Goal: Task Accomplishment & Management: Complete application form

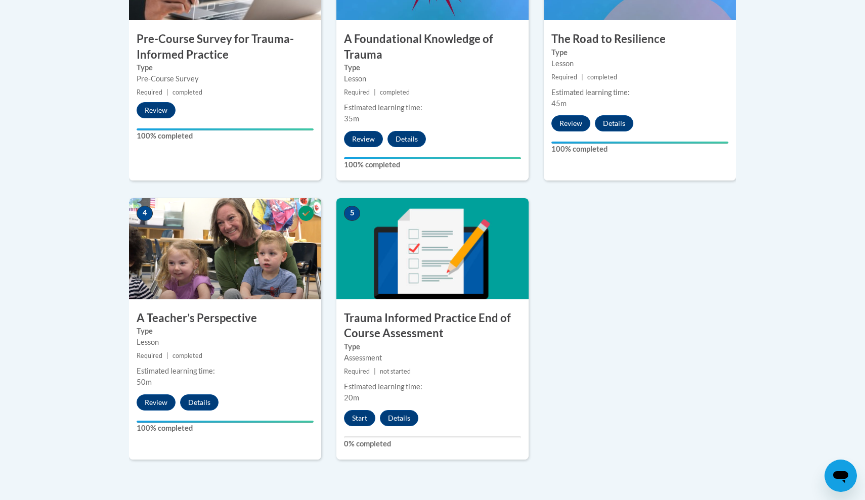
scroll to position [437, 0]
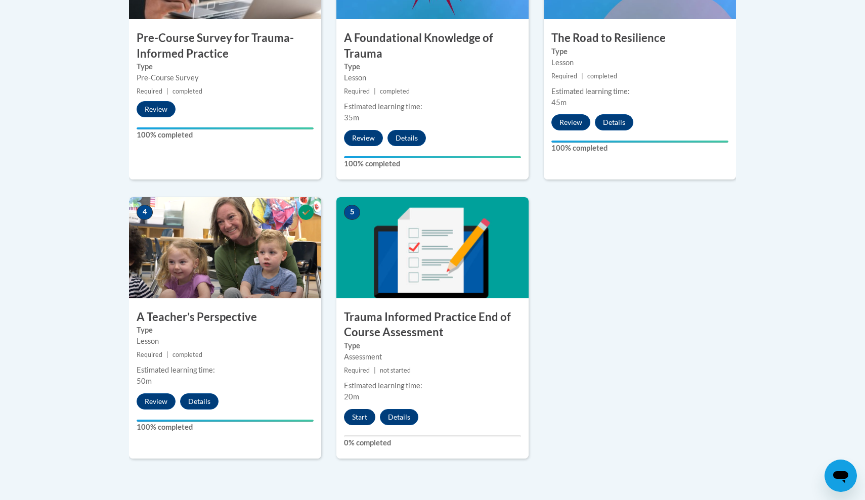
click at [356, 417] on button "Start" at bounding box center [359, 417] width 31 height 16
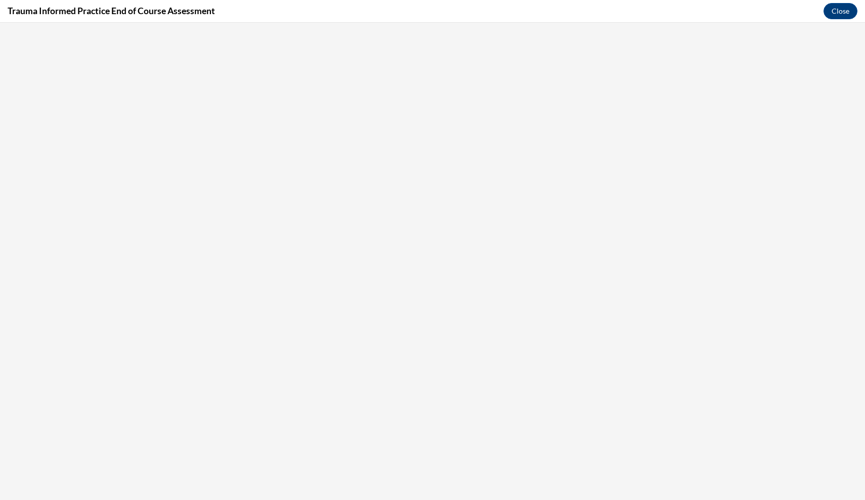
scroll to position [0, 0]
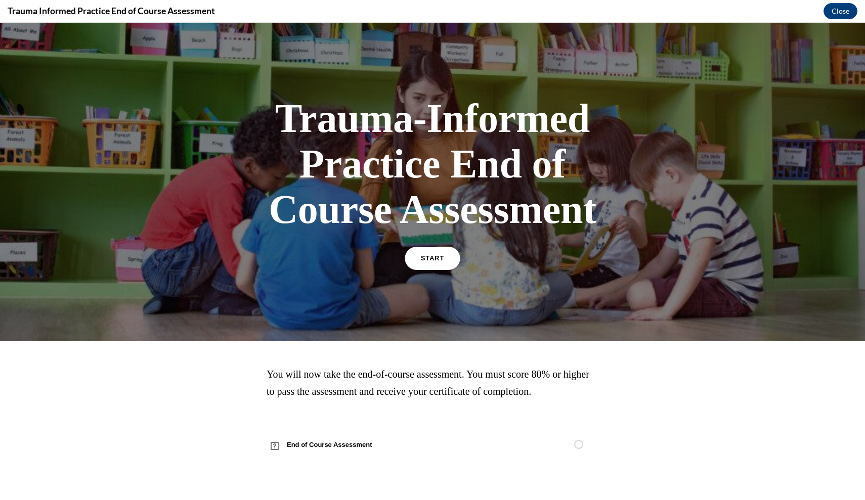
click at [439, 248] on div "START" at bounding box center [432, 262] width 53 height 31
click at [432, 258] on span "START" at bounding box center [432, 259] width 23 height 8
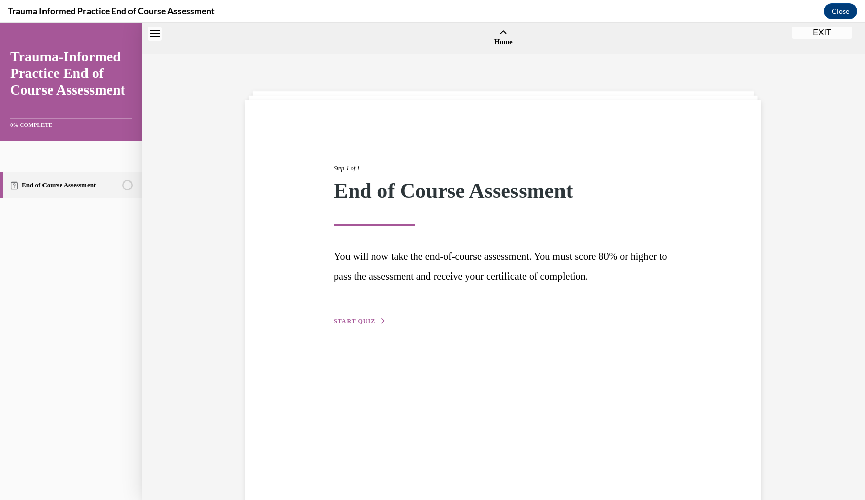
scroll to position [31, 0]
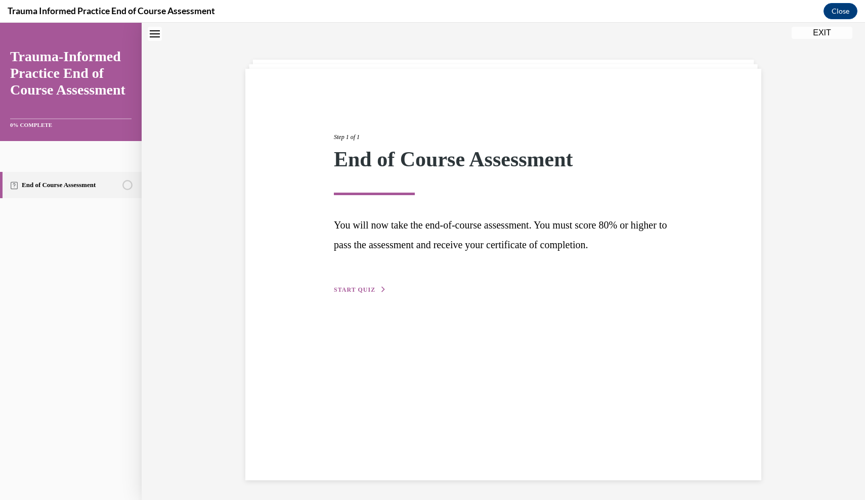
click at [351, 289] on span "START QUIZ" at bounding box center [354, 289] width 41 height 7
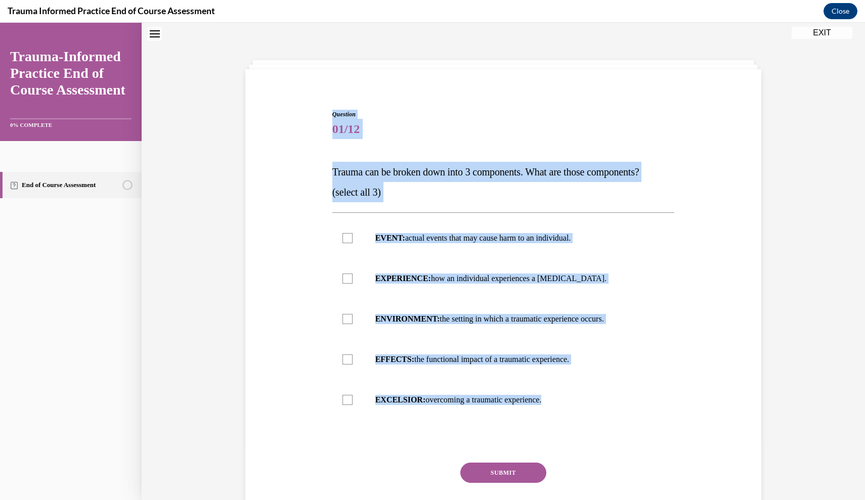
drag, startPoint x: 328, startPoint y: 111, endPoint x: 422, endPoint y: 446, distance: 347.9
click at [422, 446] on div "Question 01/12 Trauma can be broken down into 3 components. What are those comp…" at bounding box center [503, 312] width 521 height 466
copy div "Question 01/12 Trauma can be broken down into 3 components. What are those comp…"
click at [334, 240] on label "EVENT: actual events that may cause harm to an individual." at bounding box center [503, 238] width 342 height 40
click at [342, 240] on input "EVENT: actual events that may cause harm to an individual." at bounding box center [347, 238] width 10 height 10
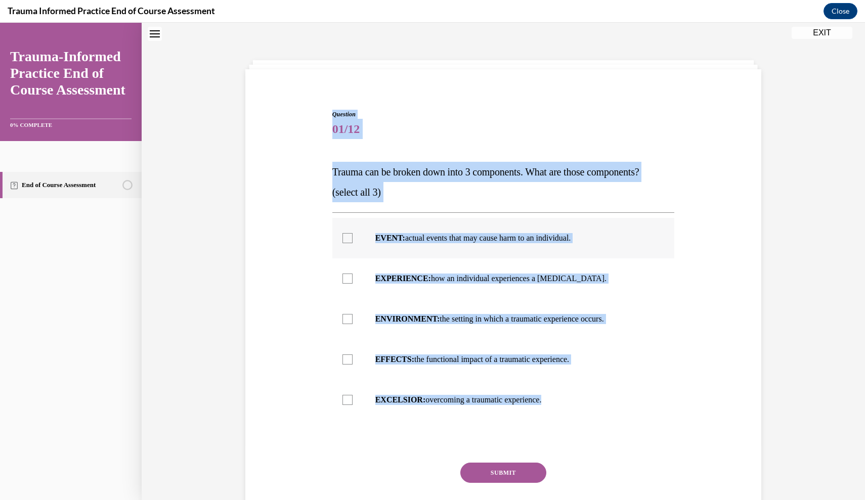
checkbox input "true"
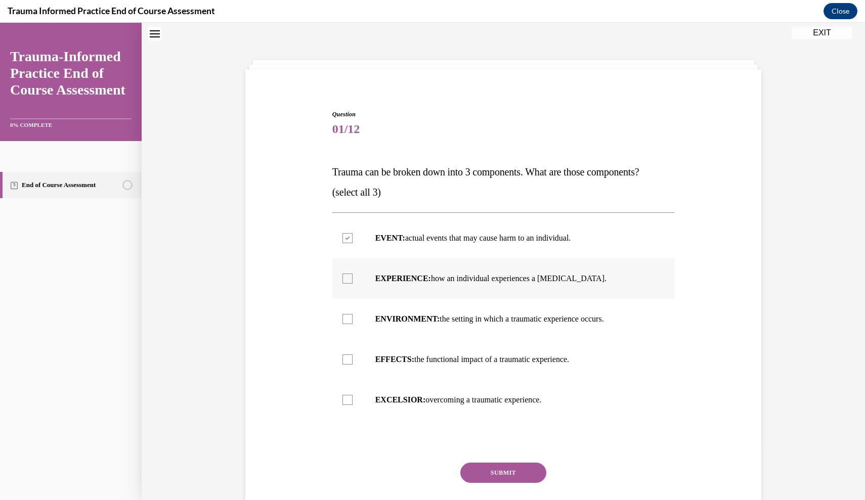
click at [336, 271] on label "EXPERIENCE: how an individual experiences a stressor." at bounding box center [503, 278] width 342 height 40
click at [342, 274] on input "EXPERIENCE: how an individual experiences a stressor." at bounding box center [347, 279] width 10 height 10
checkbox input "true"
click at [370, 357] on label "EFFECTS: the functional impact of a traumatic experience." at bounding box center [503, 359] width 342 height 40
click at [353, 357] on input "EFFECTS: the functional impact of a traumatic experience." at bounding box center [347, 360] width 10 height 10
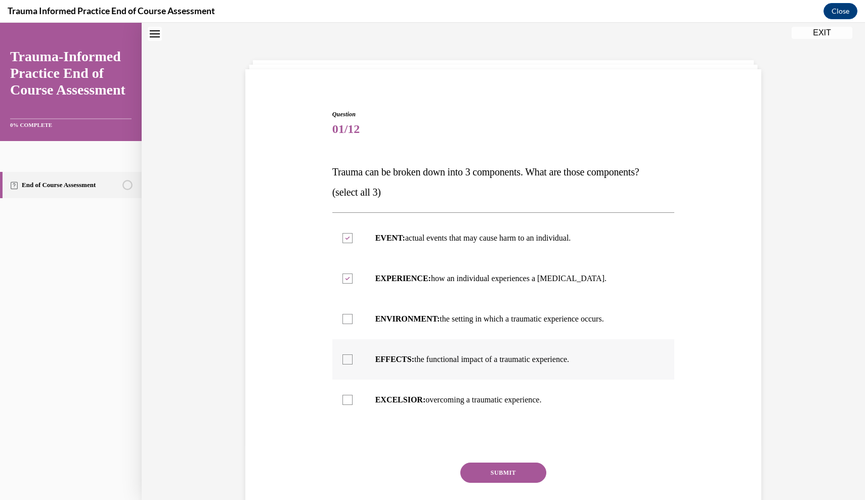
checkbox input "true"
click at [489, 477] on button "SUBMIT" at bounding box center [503, 473] width 86 height 20
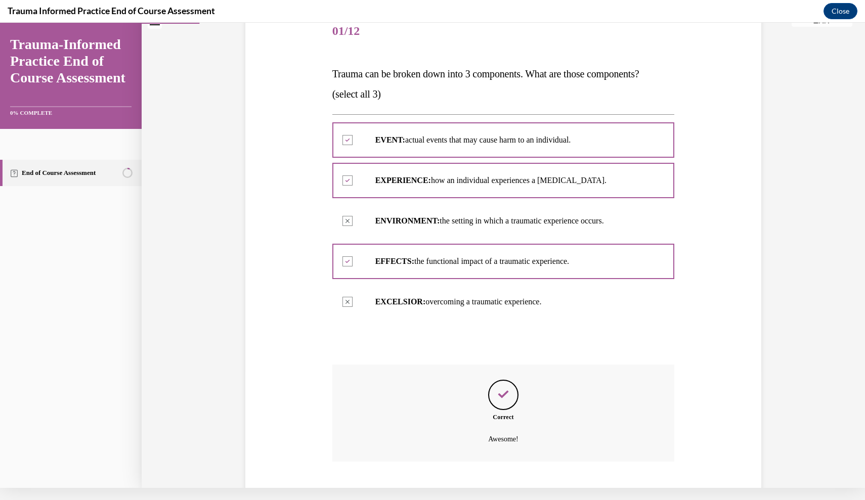
scroll to position [166, 0]
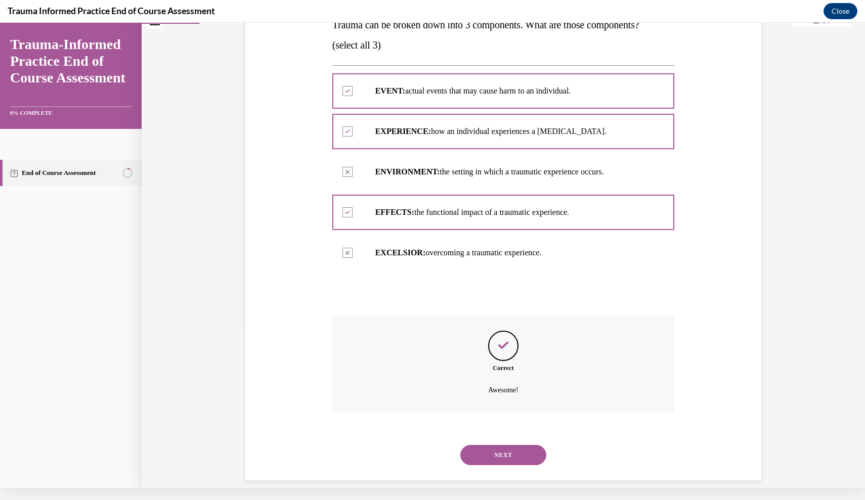
click at [491, 445] on button "NEXT" at bounding box center [503, 455] width 86 height 20
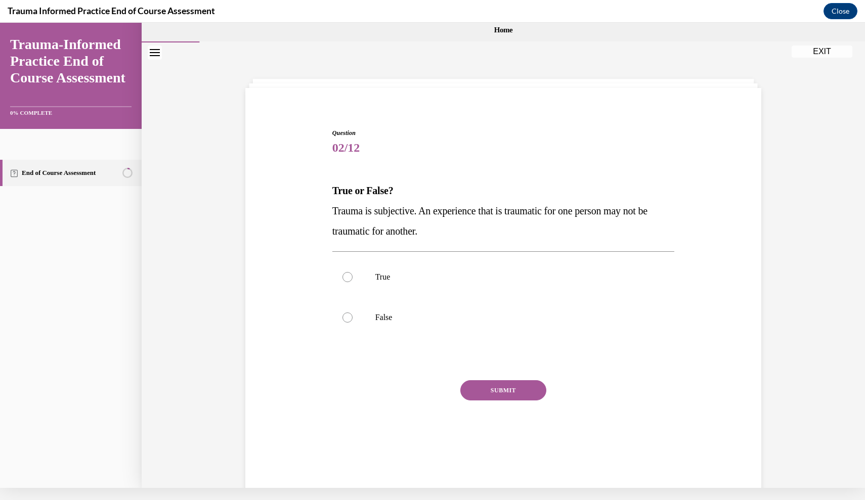
scroll to position [0, 0]
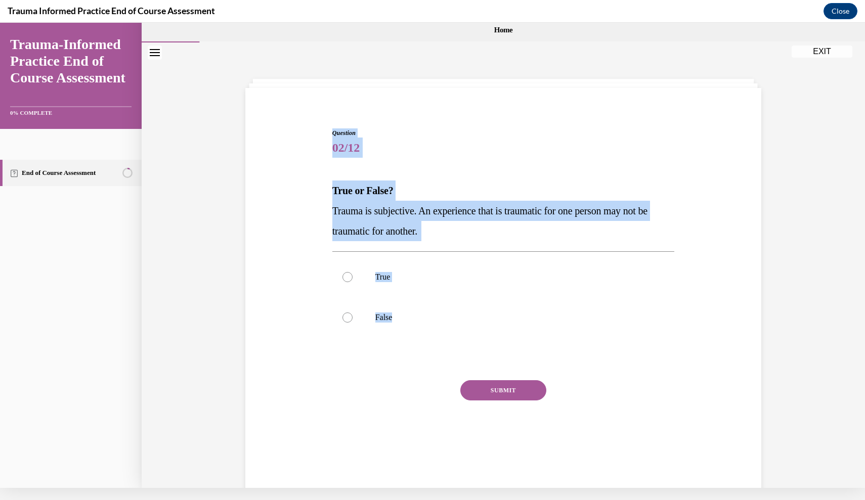
drag, startPoint x: 333, startPoint y: 125, endPoint x: 382, endPoint y: 351, distance: 230.3
click at [382, 351] on div "Question 02/12 True or False? Trauma is subjective. An experience that is traum…" at bounding box center [504, 288] width 348 height 350
copy div "Question 02/12 True or False? Trauma is subjective. An experience that is traum…"
click at [348, 278] on div at bounding box center [347, 277] width 10 height 10
click at [348, 278] on input "True" at bounding box center [347, 277] width 10 height 10
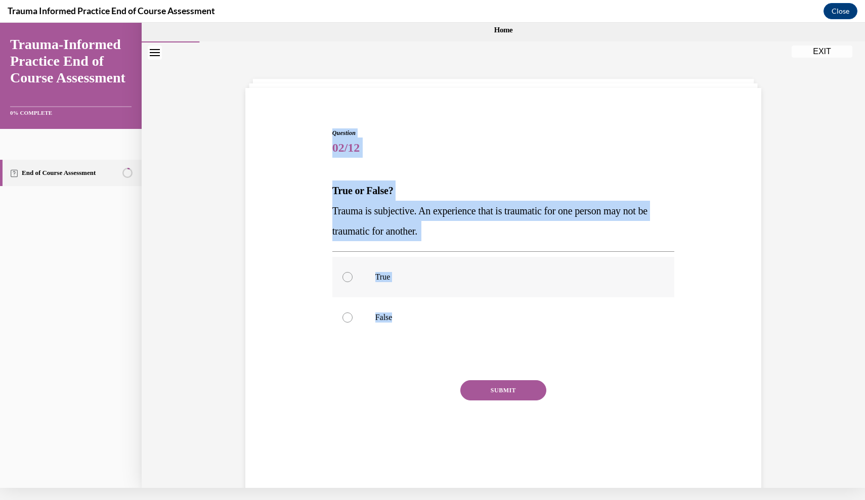
radio input "true"
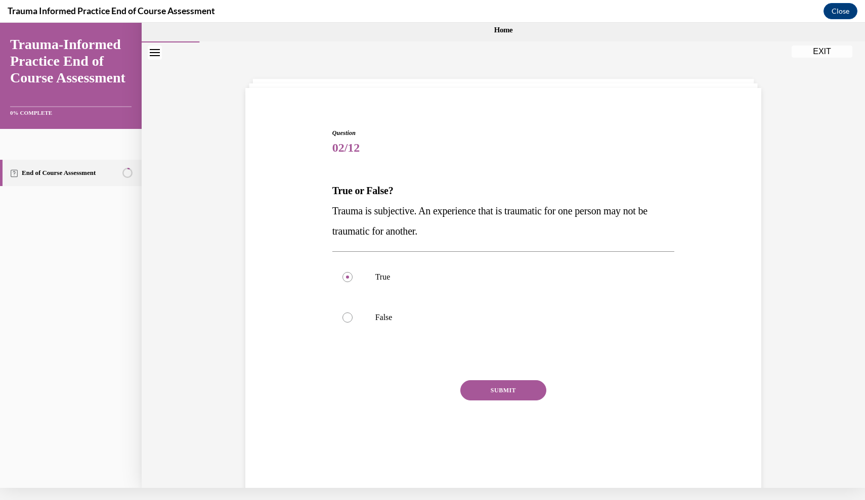
click at [480, 393] on button "SUBMIT" at bounding box center [503, 390] width 86 height 20
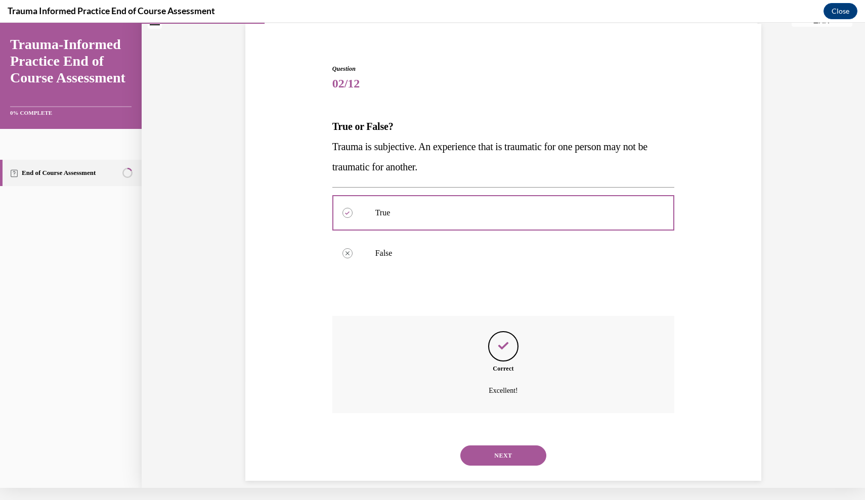
scroll to position [65, 0]
click at [492, 445] on button "NEXT" at bounding box center [503, 455] width 86 height 20
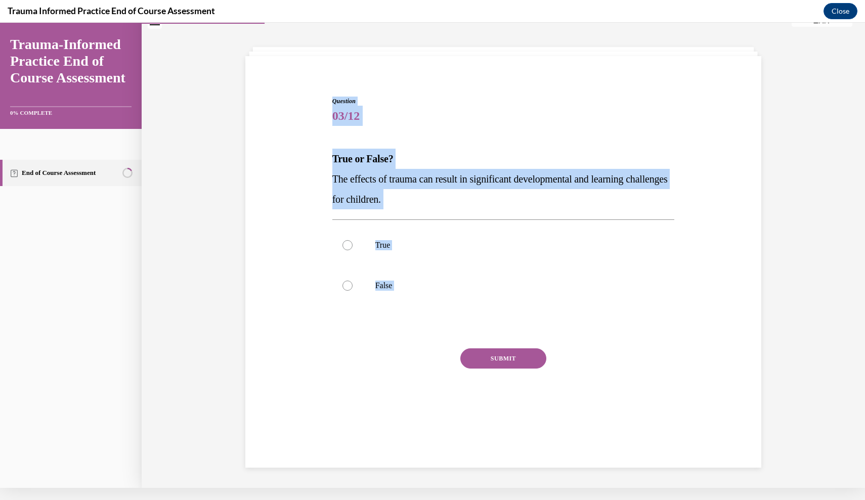
drag, startPoint x: 327, startPoint y: 66, endPoint x: 433, endPoint y: 351, distance: 304.0
click at [433, 351] on div "Question 03/12 True or False? The effects of trauma can result in significant d…" at bounding box center [503, 248] width 521 height 365
copy div "Question 03/12 True or False? The effects of trauma can result in significant d…"
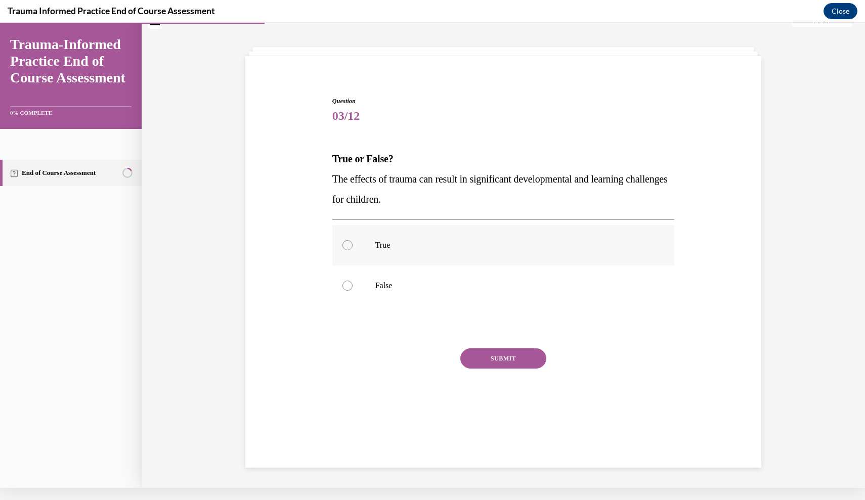
click at [352, 248] on label "True" at bounding box center [503, 245] width 342 height 40
click at [352, 248] on input "True" at bounding box center [347, 245] width 10 height 10
radio input "true"
click at [501, 362] on button "SUBMIT" at bounding box center [503, 359] width 86 height 20
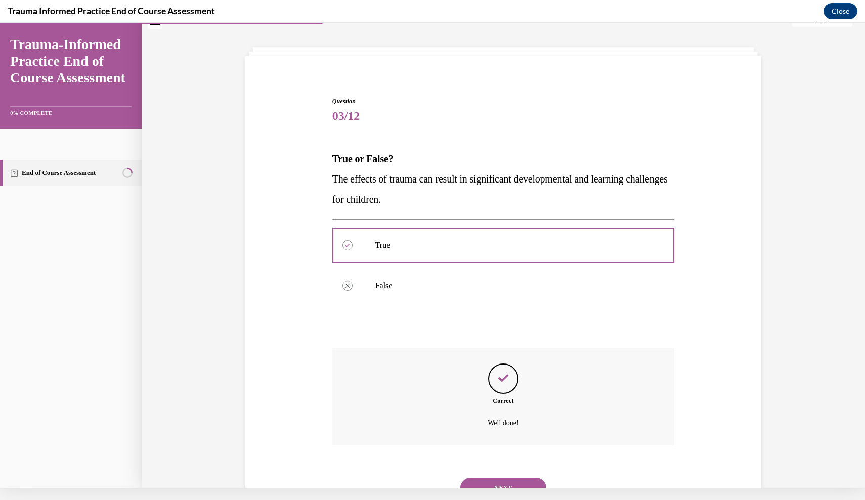
scroll to position [65, 0]
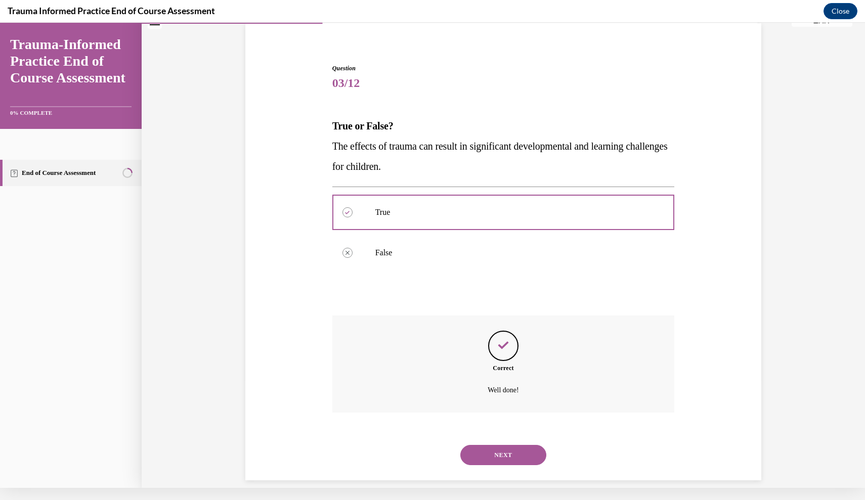
click at [475, 445] on button "NEXT" at bounding box center [503, 455] width 86 height 20
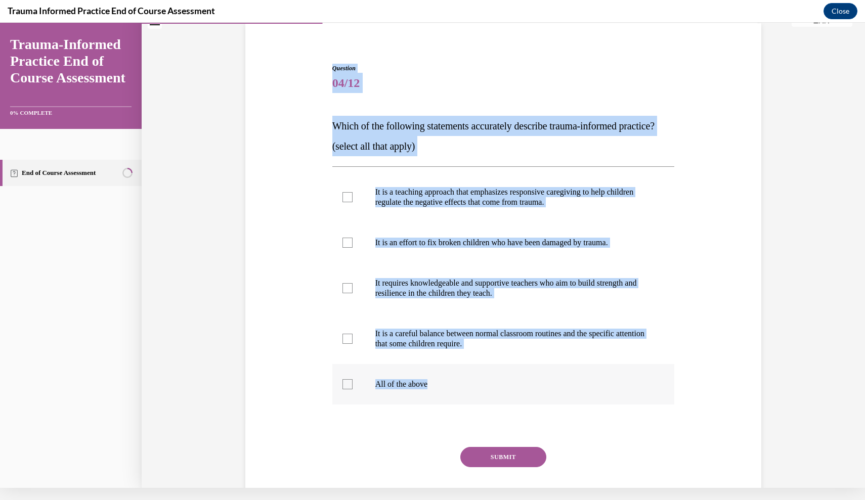
drag, startPoint x: 324, startPoint y: 65, endPoint x: 394, endPoint y: 422, distance: 363.9
click at [394, 422] on div "Question 04/12 Which of the following statements accurately describe trauma-inf…" at bounding box center [503, 281] width 521 height 497
copy div "Question 04/12 Which of the following statements accurately describe trauma-inf…"
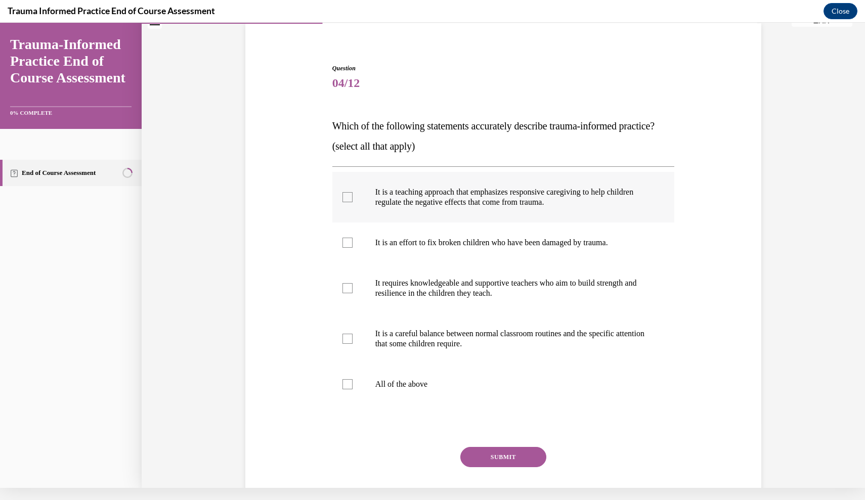
click at [363, 217] on label "It is a teaching approach that emphasizes responsive caregiving to help childre…" at bounding box center [503, 197] width 342 height 51
click at [353, 202] on input "It is a teaching approach that emphasizes responsive caregiving to help childre…" at bounding box center [347, 197] width 10 height 10
checkbox input "true"
click at [384, 298] on p "It requires knowledgeable and supportive teachers who aim to build strength and…" at bounding box center [512, 288] width 274 height 20
click at [353, 293] on input "It requires knowledgeable and supportive teachers who aim to build strength and…" at bounding box center [347, 288] width 10 height 10
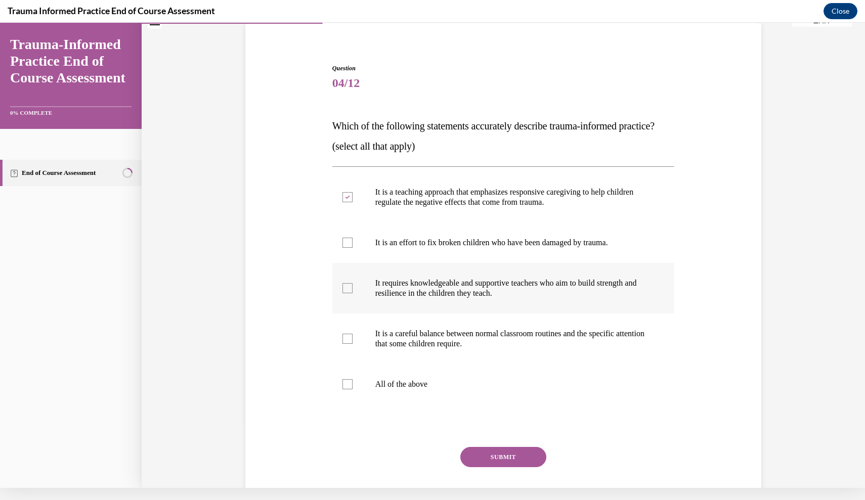
checkbox input "true"
click at [373, 355] on label "It is a careful balance between normal classroom routines and the specific atte…" at bounding box center [503, 339] width 342 height 51
click at [353, 344] on input "It is a careful balance between normal classroom routines and the specific atte…" at bounding box center [347, 339] width 10 height 10
checkbox input "true"
click at [507, 467] on button "SUBMIT" at bounding box center [503, 457] width 86 height 20
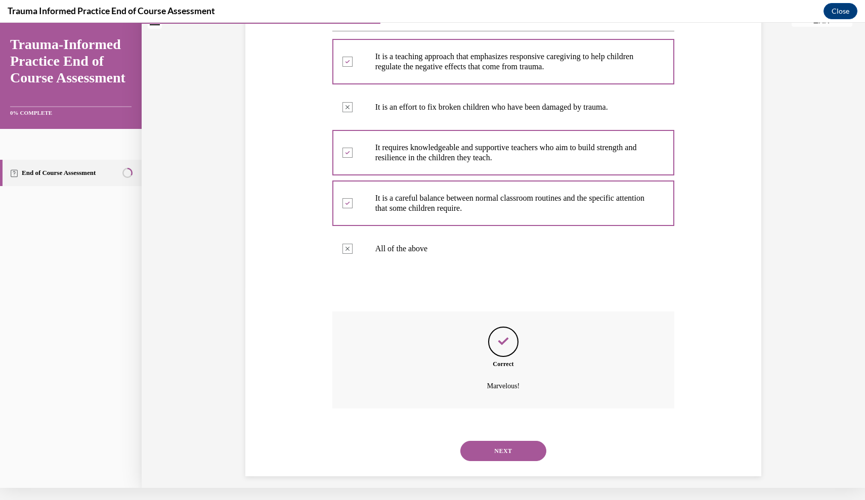
scroll to position [217, 0]
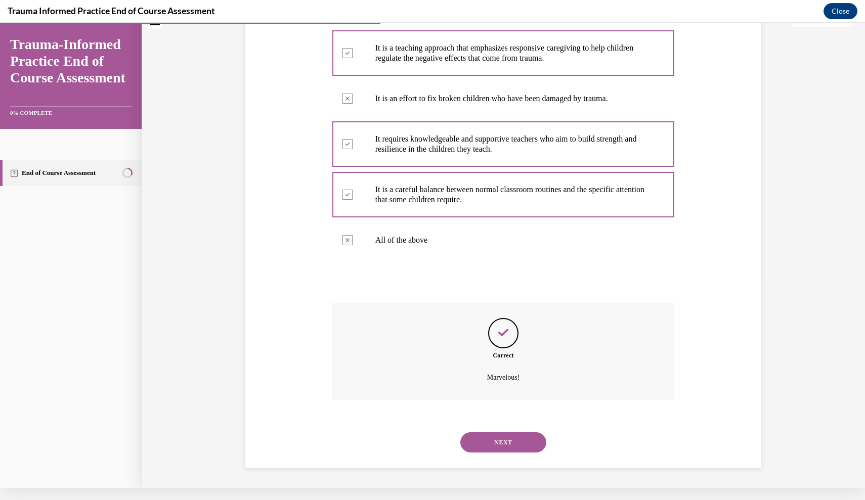
click at [504, 438] on button "NEXT" at bounding box center [503, 443] width 86 height 20
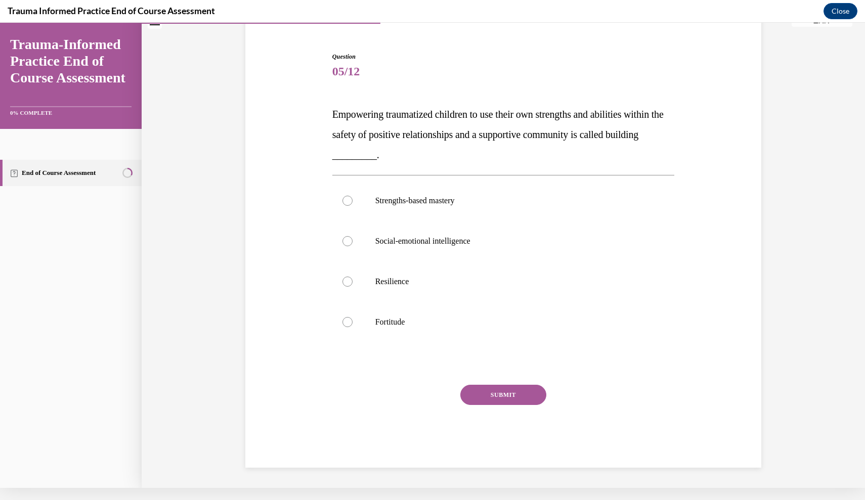
scroll to position [63, 0]
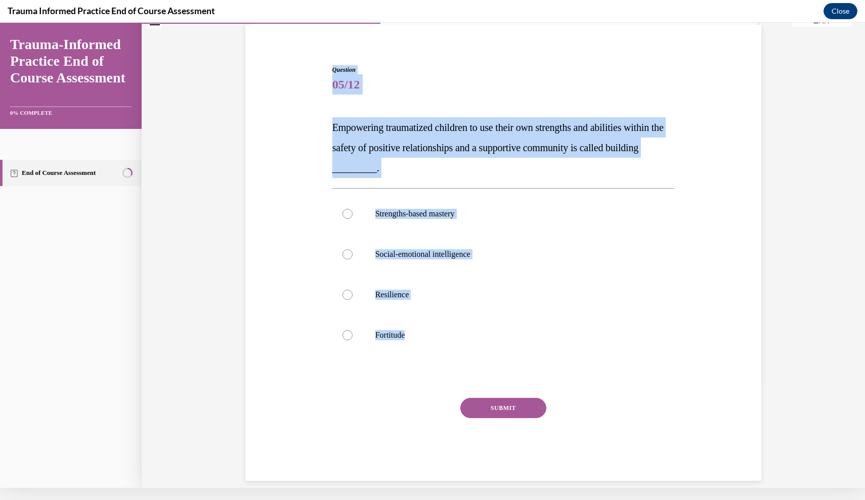
drag, startPoint x: 315, startPoint y: 64, endPoint x: 400, endPoint y: 376, distance: 324.0
click at [400, 376] on div "Question 05/12 Empowering traumatized children to use their own strengths and a…" at bounding box center [503, 258] width 521 height 446
copy div "Question 05/12 Empowering traumatized children to use their own strengths and a…"
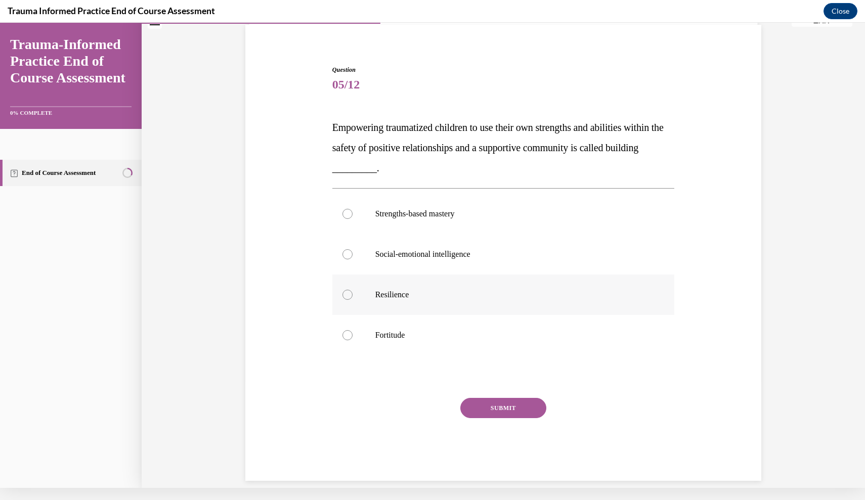
click at [358, 291] on label "Resilience" at bounding box center [503, 295] width 342 height 40
click at [353, 291] on input "Resilience" at bounding box center [347, 295] width 10 height 10
radio input "true"
click at [483, 414] on button "SUBMIT" at bounding box center [503, 408] width 86 height 20
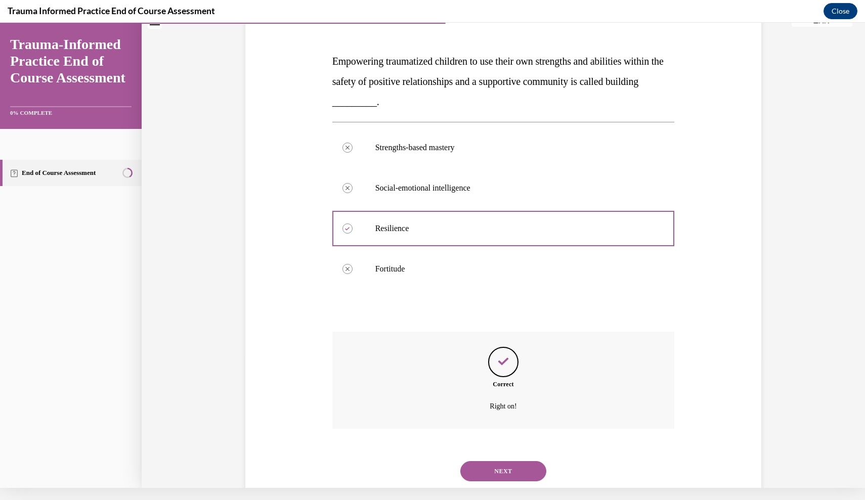
scroll to position [146, 0]
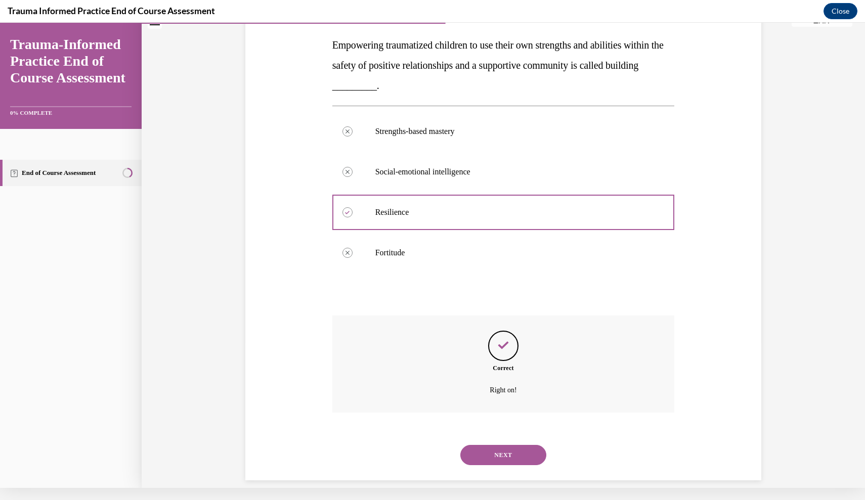
click at [498, 445] on button "NEXT" at bounding box center [503, 455] width 86 height 20
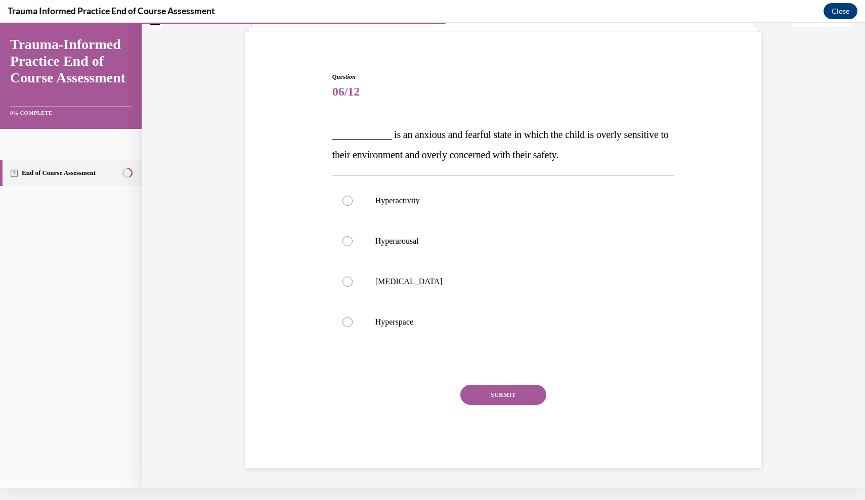
scroll to position [42, 0]
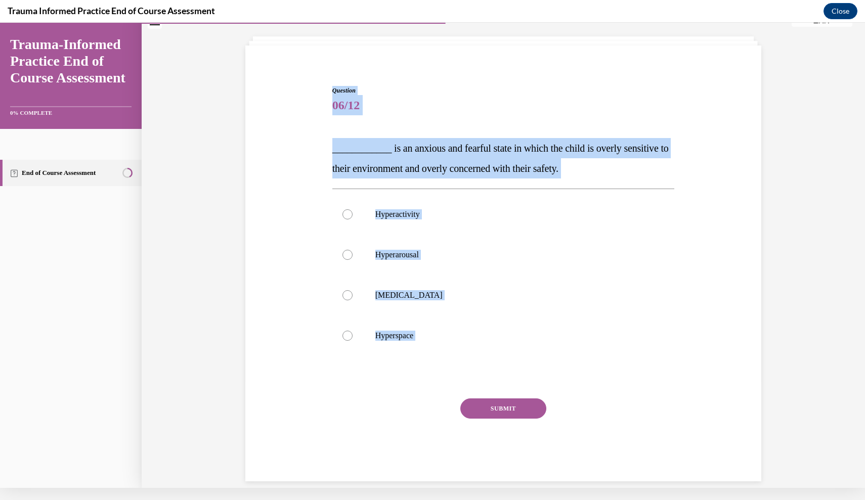
drag, startPoint x: 324, startPoint y: 92, endPoint x: 437, endPoint y: 405, distance: 333.0
click at [437, 405] on div "Question 06/12 ____________ is an anxious and fearful state in which the child …" at bounding box center [503, 269] width 521 height 426
copy div "Question 06/12 ____________ is an anxious and fearful state in which the child …"
click at [341, 250] on label "Hyperarousal" at bounding box center [503, 255] width 342 height 40
click at [342, 250] on input "Hyperarousal" at bounding box center [347, 255] width 10 height 10
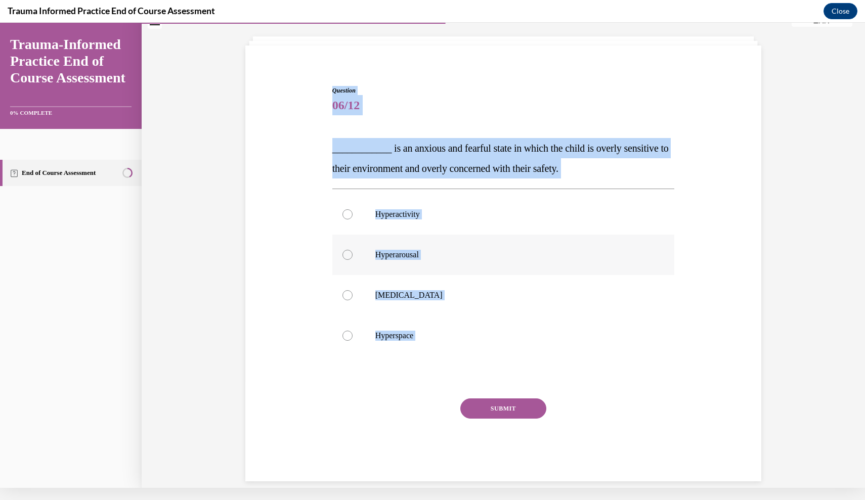
radio input "true"
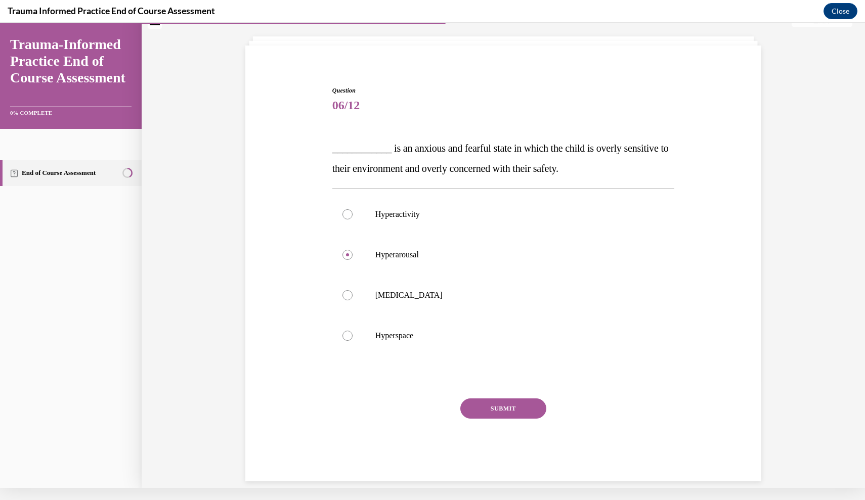
click at [486, 405] on button "SUBMIT" at bounding box center [503, 409] width 86 height 20
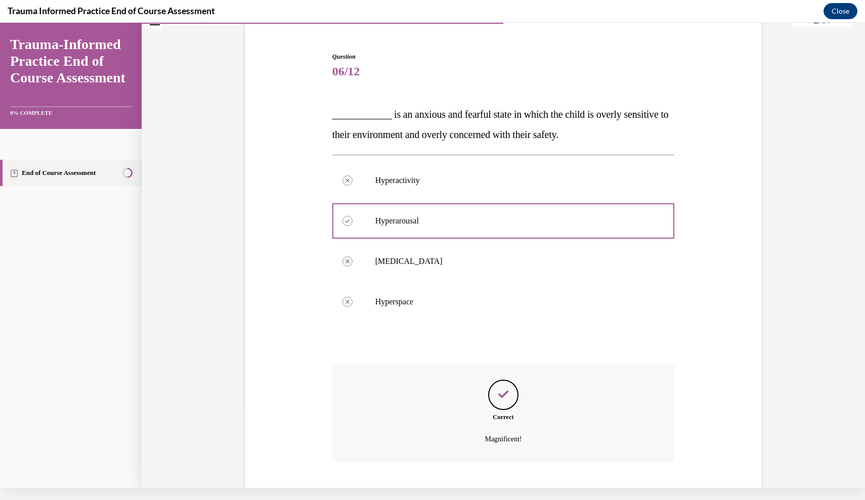
click at [490, 494] on button "NEXT" at bounding box center [503, 504] width 86 height 20
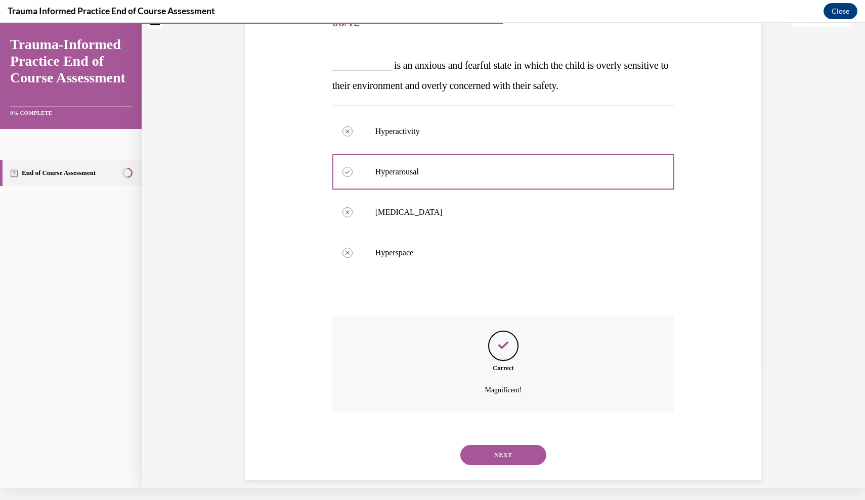
scroll to position [32, 0]
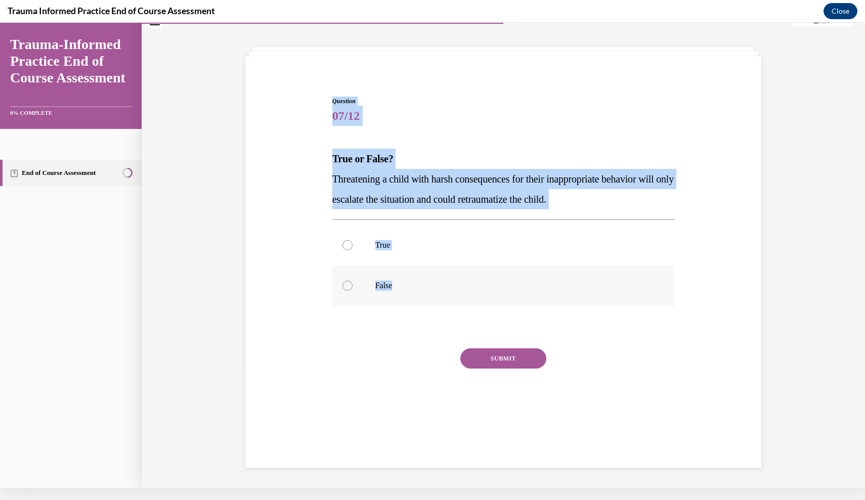
drag, startPoint x: 324, startPoint y: 45, endPoint x: 414, endPoint y: 297, distance: 267.5
click at [414, 297] on div "Question 07/12 True or False? Threatening a child with harsh consequences for t…" at bounding box center [503, 250] width 723 height 478
copy div "Question 07/12 True or False? Threatening a child with harsh consequences for t…"
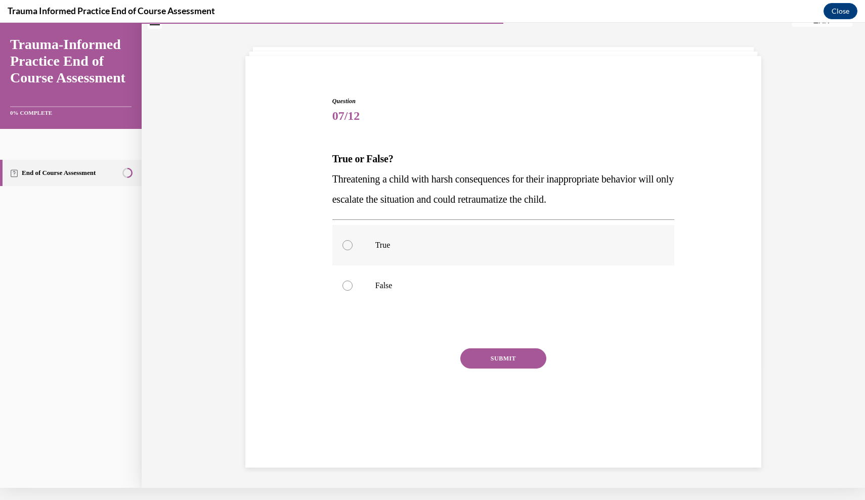
click at [348, 246] on div at bounding box center [347, 245] width 10 height 10
click at [348, 246] on input "True" at bounding box center [347, 245] width 10 height 10
radio input "true"
click at [506, 357] on button "SUBMIT" at bounding box center [503, 359] width 86 height 20
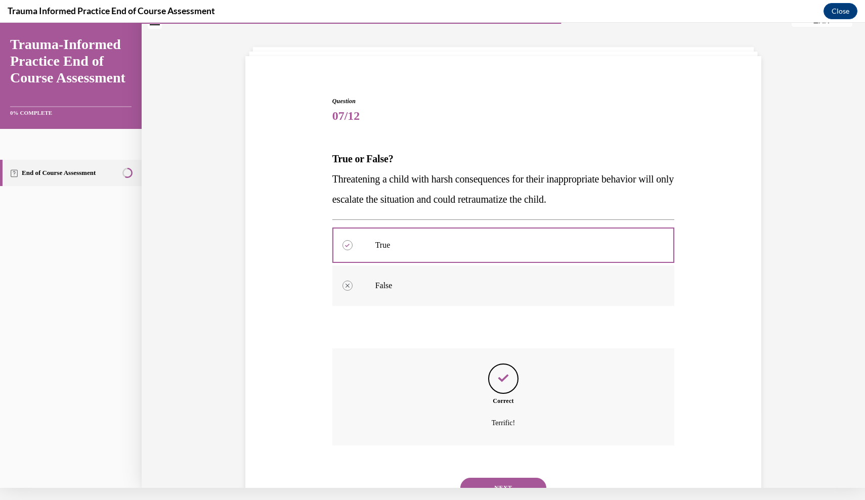
scroll to position [65, 0]
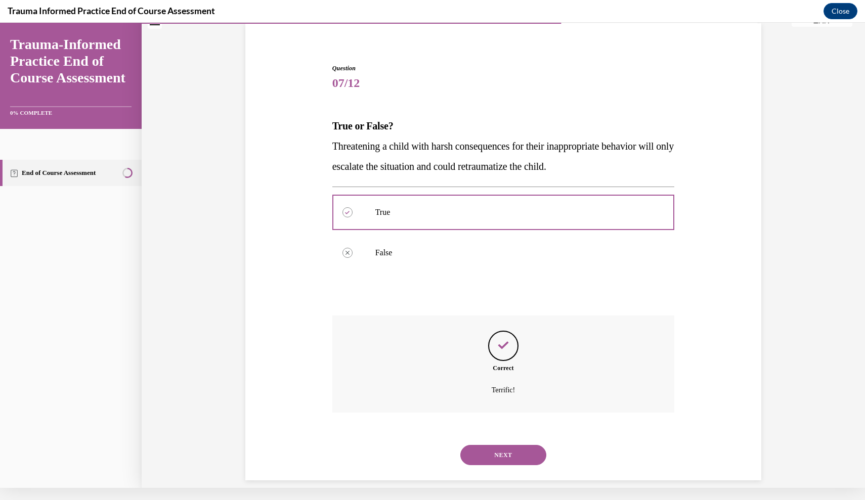
click at [498, 449] on button "NEXT" at bounding box center [503, 455] width 86 height 20
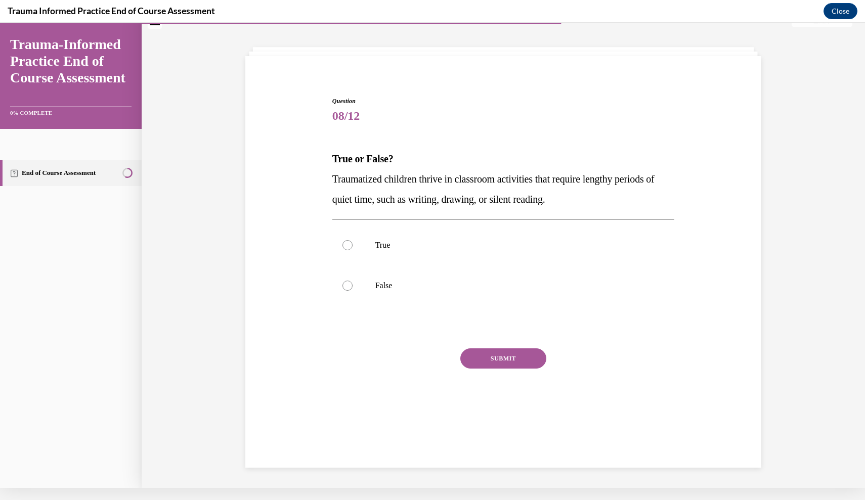
scroll to position [31, 0]
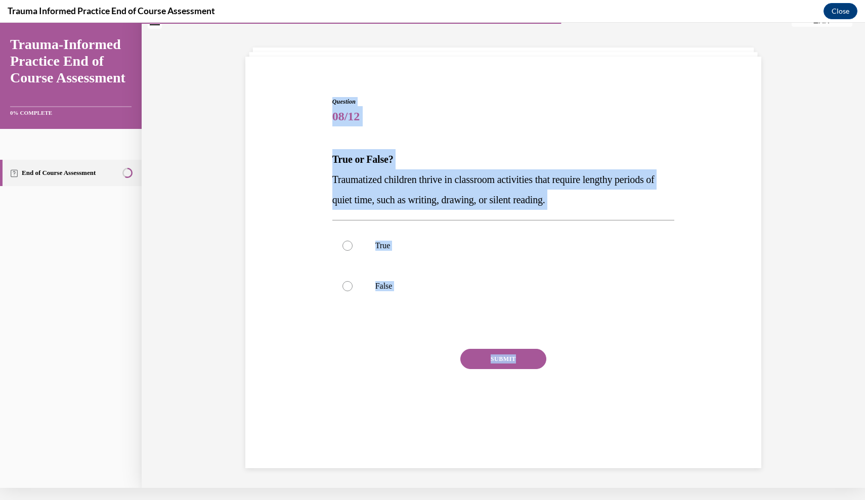
drag, startPoint x: 324, startPoint y: 102, endPoint x: 407, endPoint y: 390, distance: 299.6
click at [407, 390] on div "Question 08/12 True or False? Traumatized children thrive in classroom activiti…" at bounding box center [503, 249] width 521 height 365
copy div "Question 08/12 True or False? Traumatized children thrive in classroom activiti…"
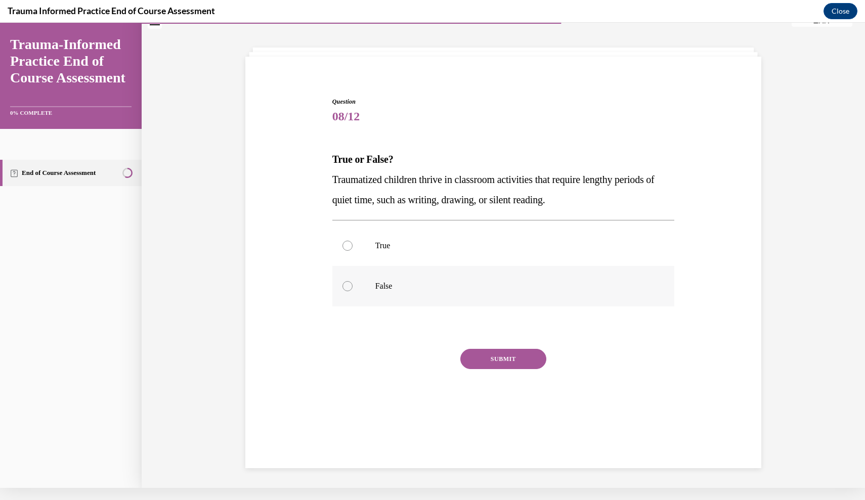
click at [359, 290] on label "False" at bounding box center [503, 286] width 342 height 40
click at [353, 290] on input "False" at bounding box center [347, 286] width 10 height 10
radio input "true"
click at [481, 364] on button "SUBMIT" at bounding box center [503, 359] width 86 height 20
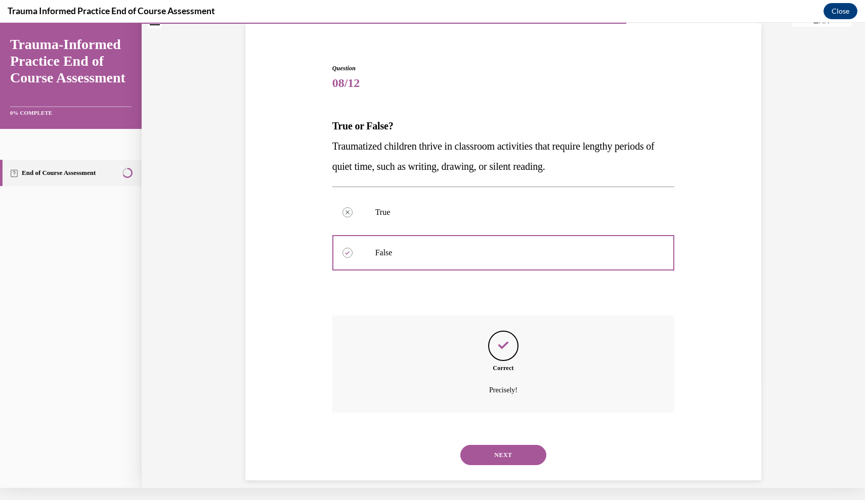
click at [492, 445] on button "NEXT" at bounding box center [503, 455] width 86 height 20
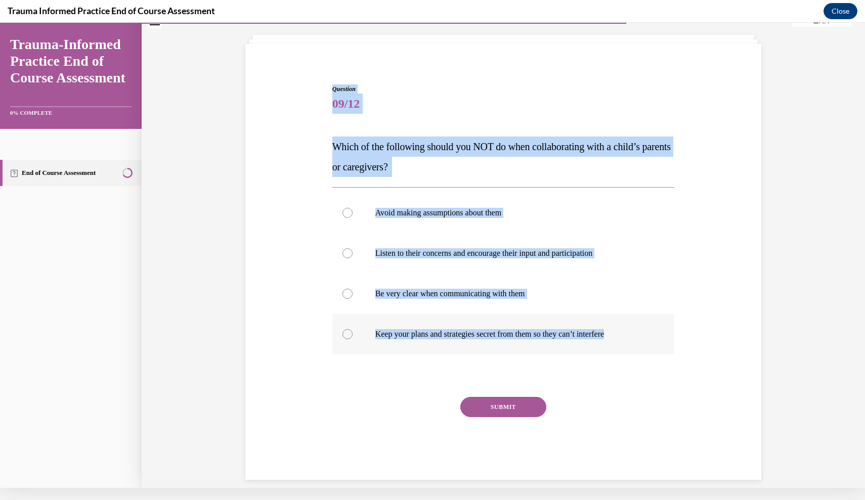
drag, startPoint x: 329, startPoint y: 60, endPoint x: 457, endPoint y: 347, distance: 314.1
click at [457, 347] on div "Question 09/12 Which of the following should you NOT do when collaborating with…" at bounding box center [503, 267] width 521 height 426
copy div "Question 09/12 Which of the following should you NOT do when collaborating with…"
click at [352, 340] on label "Keep your plans and strategies secret from them so they can’t interfere" at bounding box center [503, 334] width 342 height 40
click at [352, 339] on input "Keep your plans and strategies secret from them so they can’t interfere" at bounding box center [347, 334] width 10 height 10
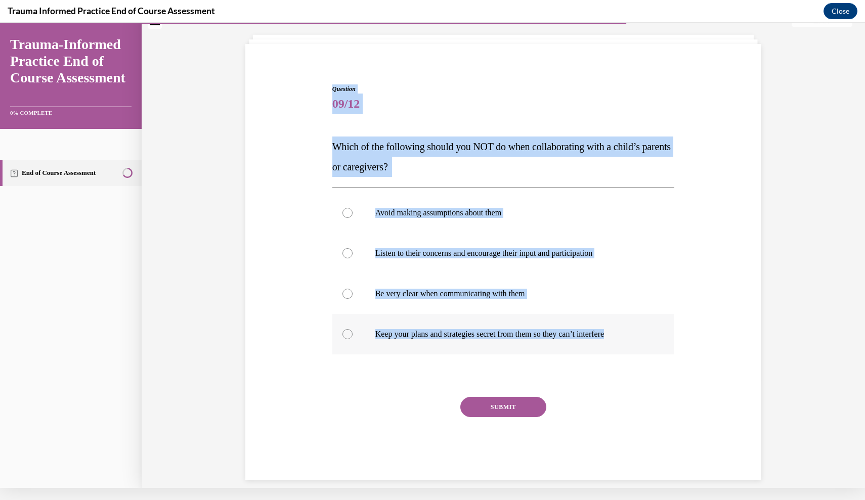
radio input "true"
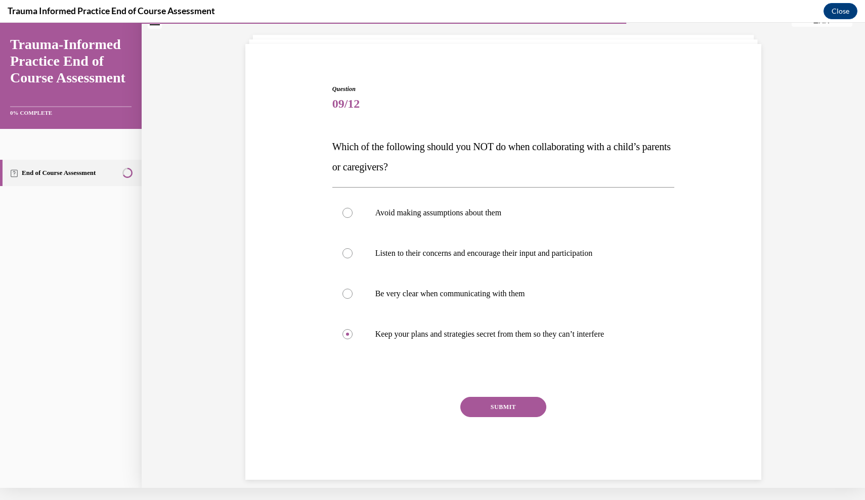
click at [508, 415] on button "SUBMIT" at bounding box center [503, 407] width 86 height 20
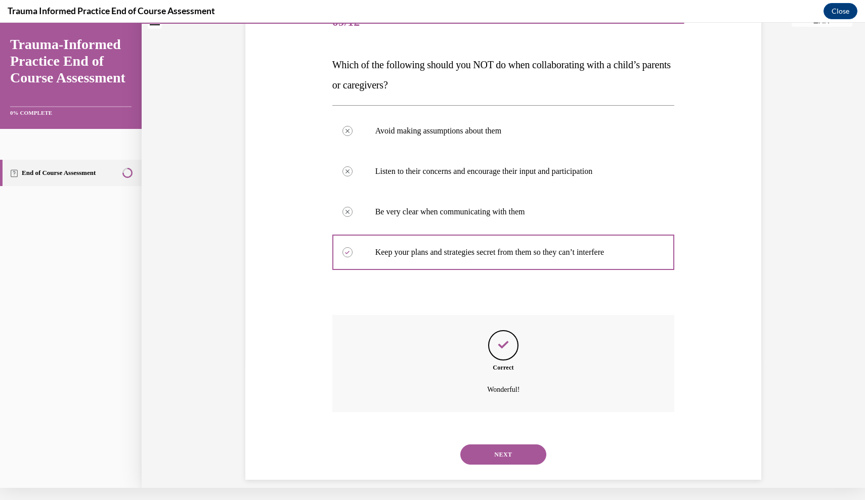
scroll to position [125, 0]
click at [496, 453] on div "NEXT" at bounding box center [503, 455] width 342 height 40
click at [487, 445] on button "NEXT" at bounding box center [503, 455] width 86 height 20
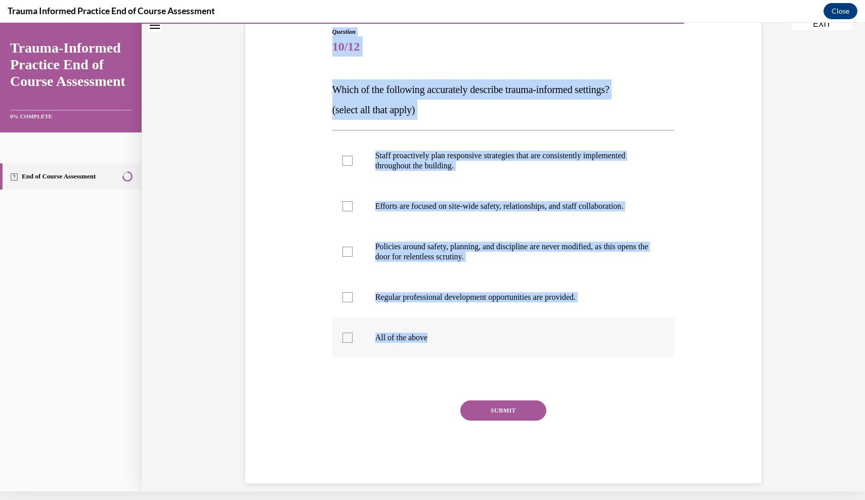
drag, startPoint x: 330, startPoint y: 29, endPoint x: 438, endPoint y: 341, distance: 330.8
click at [438, 341] on div "Question 10/12 Which of the following accurately describe trauma-informed setti…" at bounding box center [504, 247] width 348 height 471
copy div "Question 10/12 Which of the following accurately describe trauma-informed setti…"
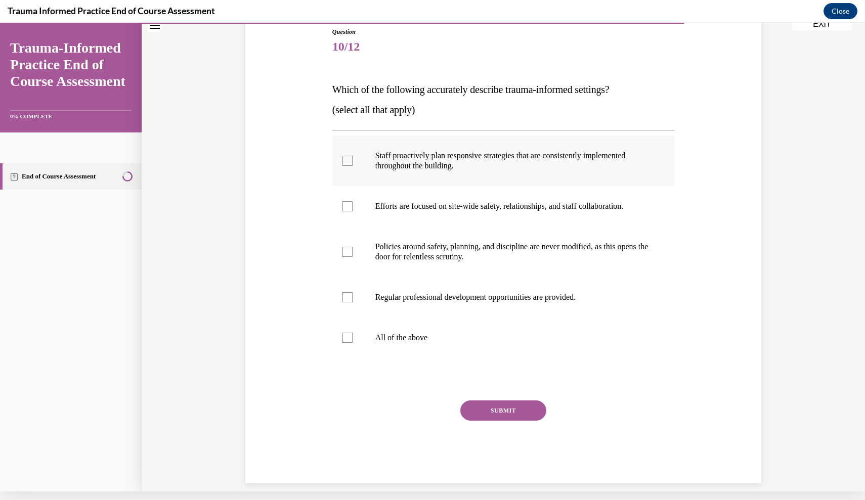
click at [350, 155] on label "Staff proactively plan responsive strategies that are consistently implemented …" at bounding box center [503, 161] width 342 height 51
click at [350, 156] on input "Staff proactively plan responsive strategies that are consistently implemented …" at bounding box center [347, 161] width 10 height 10
checkbox input "true"
click at [350, 206] on div at bounding box center [347, 206] width 10 height 10
click at [350, 206] on input "Efforts are focused on site-wide safety, relationships, and staff collaboration." at bounding box center [347, 206] width 10 height 10
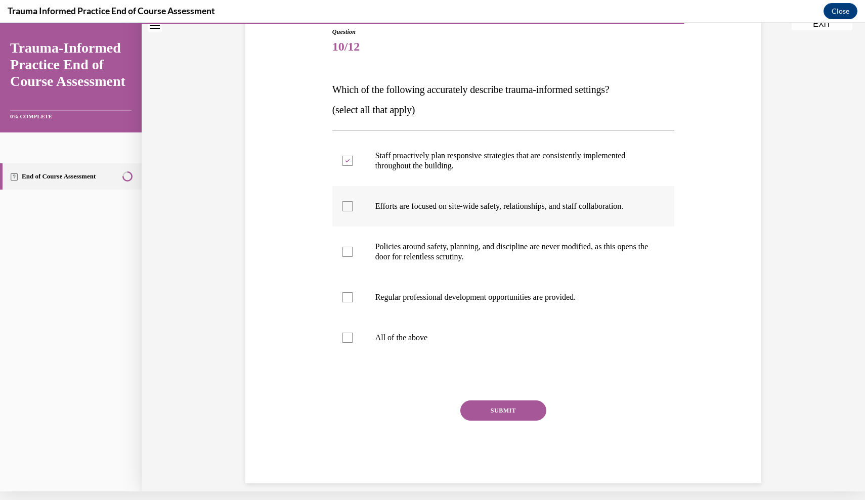
checkbox input "true"
click at [350, 284] on label "Regular professional development opportunities are provided." at bounding box center [503, 297] width 342 height 40
click at [350, 292] on input "Regular professional development opportunities are provided." at bounding box center [347, 297] width 10 height 10
checkbox input "true"
click at [482, 408] on button "SUBMIT" at bounding box center [503, 411] width 86 height 20
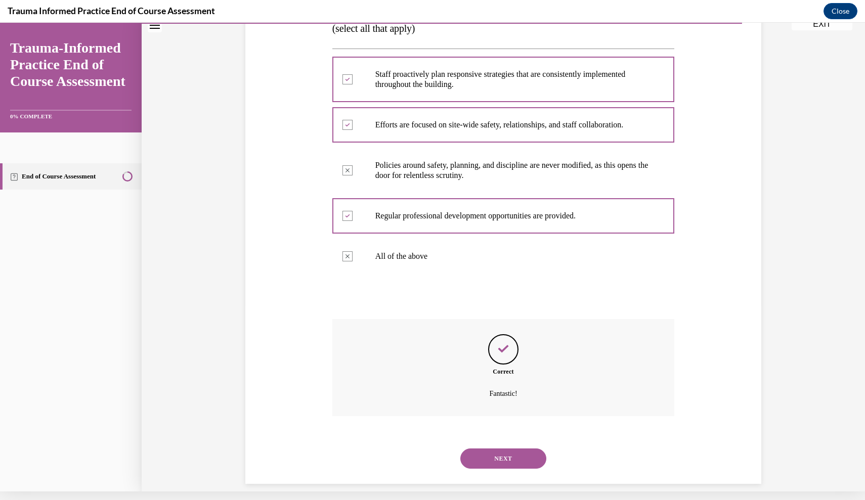
click at [498, 449] on button "NEXT" at bounding box center [503, 459] width 86 height 20
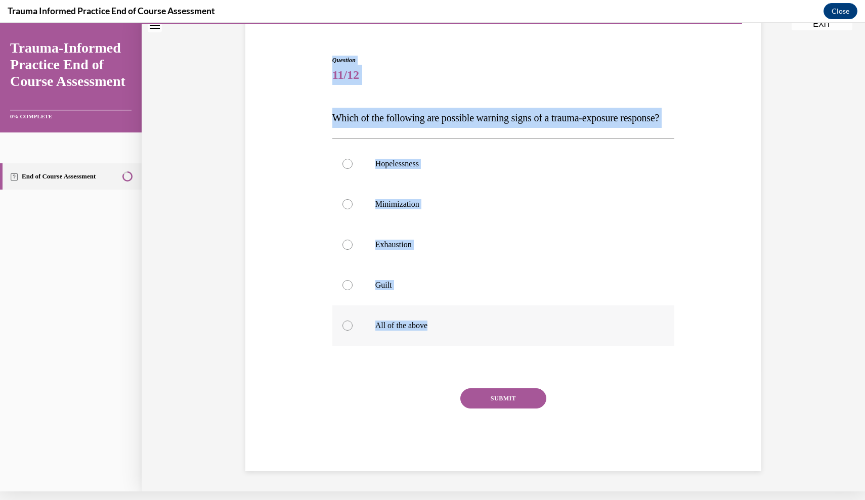
drag, startPoint x: 300, startPoint y: 46, endPoint x: 437, endPoint y: 341, distance: 325.9
click at [437, 341] on div "Question 11/12 Which of the following are possible warning signs of a trauma-ex…" at bounding box center [503, 248] width 521 height 446
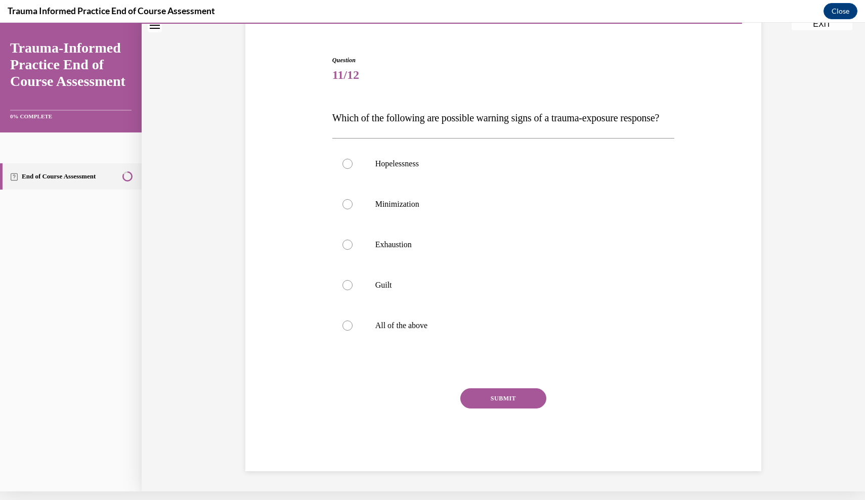
drag, startPoint x: 350, startPoint y: 338, endPoint x: 406, endPoint y: 366, distance: 62.4
click at [350, 331] on div at bounding box center [347, 326] width 10 height 10
click at [350, 331] on input "All of the above" at bounding box center [347, 326] width 10 height 10
radio input "true"
click at [506, 409] on button "SUBMIT" at bounding box center [503, 399] width 86 height 20
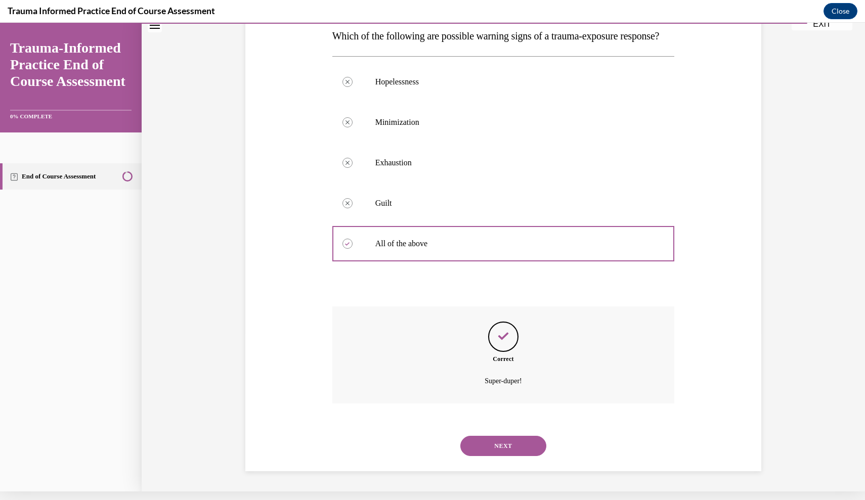
scroll to position [166, 0]
click at [499, 444] on button "NEXT" at bounding box center [503, 446] width 86 height 20
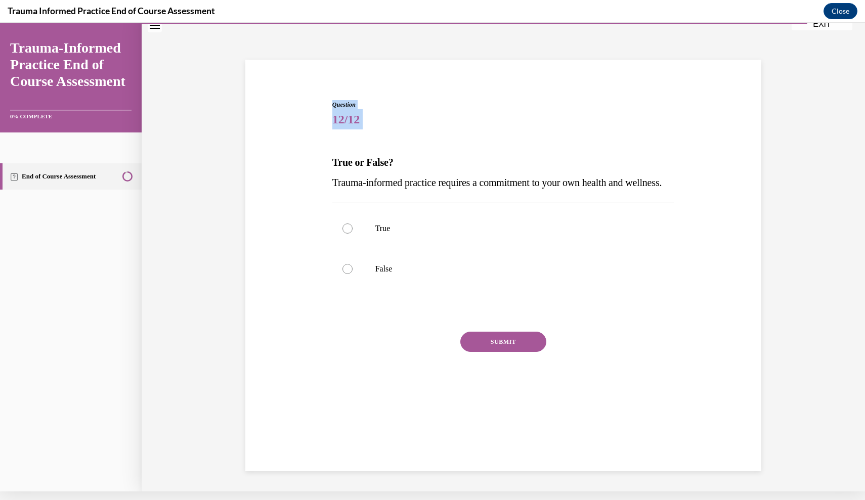
drag, startPoint x: 332, startPoint y: 31, endPoint x: 388, endPoint y: 140, distance: 122.2
click at [388, 140] on div "Question 12/12 True or False? Trauma-informed practice requires a commitment to…" at bounding box center [503, 253] width 723 height 478
drag, startPoint x: 326, startPoint y: 25, endPoint x: 403, endPoint y: 177, distance: 170.4
click at [403, 177] on div "Question 12/12 True or False? Trauma-informed practice requires a commitment to…" at bounding box center [503, 253] width 723 height 478
click at [295, 63] on div "Question 12/12 True or False? Trauma-informed practice requires a commitment to…" at bounding box center [503, 266] width 516 height 412
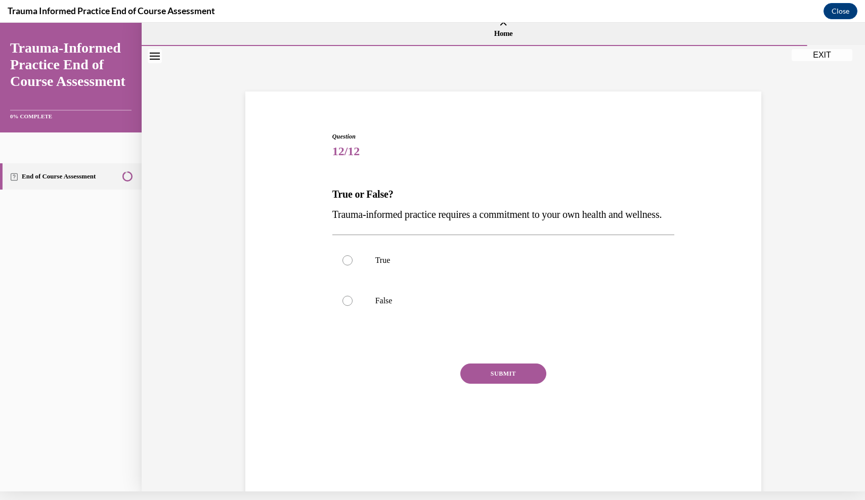
scroll to position [0, 0]
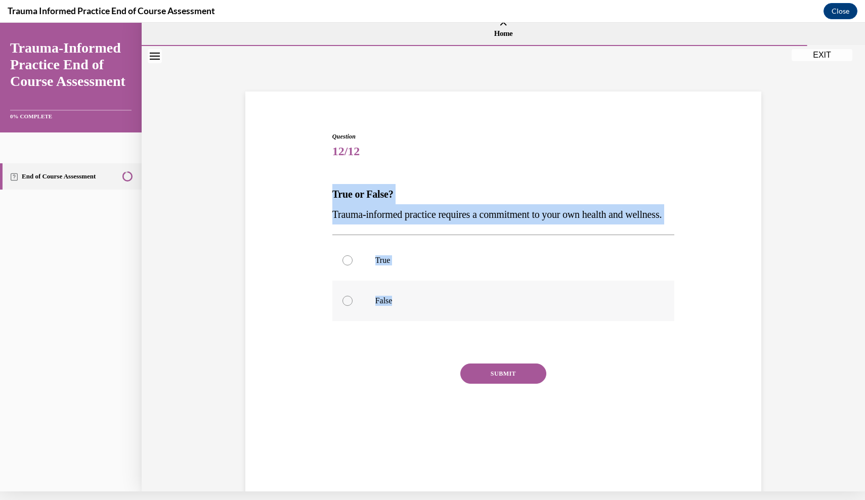
drag, startPoint x: 326, startPoint y: 193, endPoint x: 389, endPoint y: 335, distance: 155.4
click at [389, 335] on div "Question 12/12 True or False? Trauma-informed practice requires a commitment to…" at bounding box center [503, 274] width 521 height 345
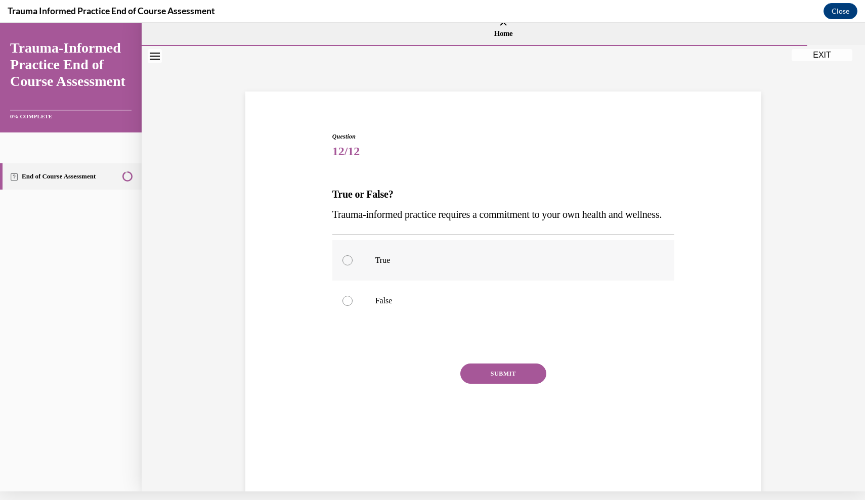
click at [345, 266] on div at bounding box center [347, 260] width 10 height 10
click at [345, 266] on input "True" at bounding box center [347, 260] width 10 height 10
radio input "true"
click at [487, 384] on button "SUBMIT" at bounding box center [503, 374] width 86 height 20
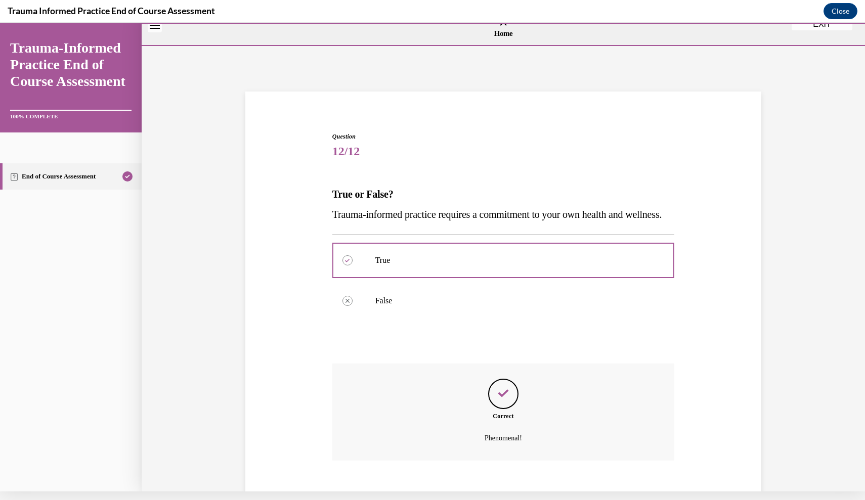
scroll to position [65, 0]
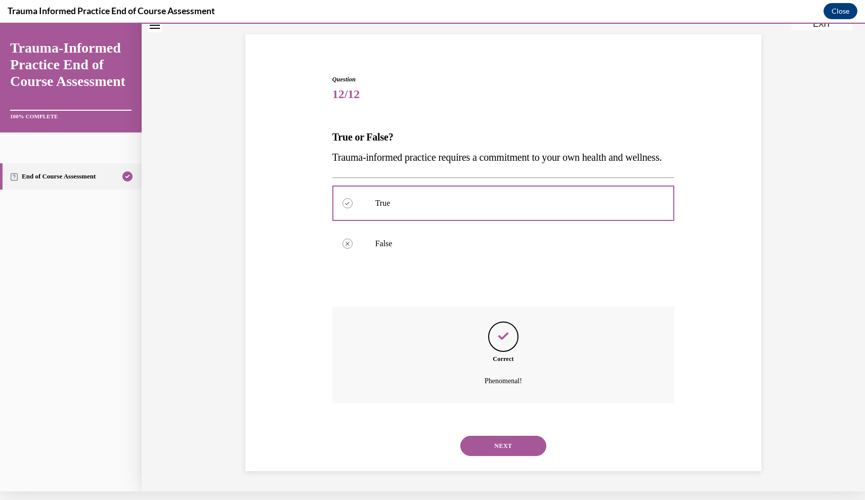
click at [527, 448] on button "NEXT" at bounding box center [503, 446] width 86 height 20
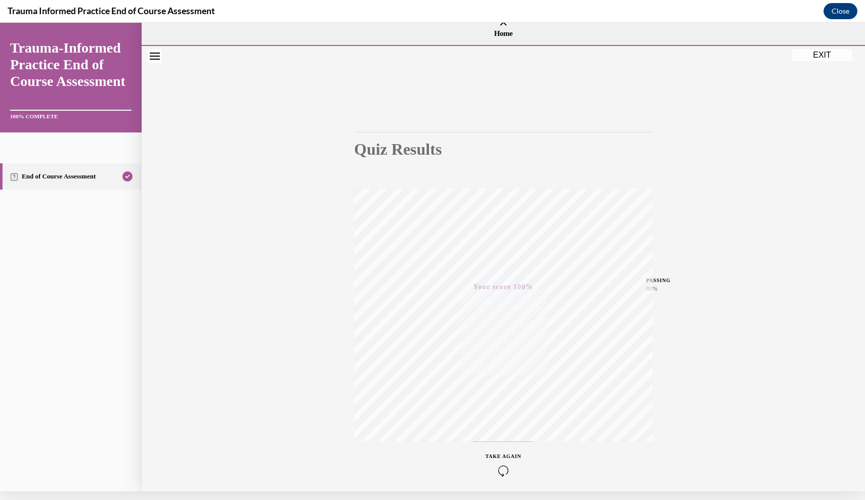
scroll to position [0, 0]
click at [827, 58] on button "EXIT" at bounding box center [822, 55] width 61 height 12
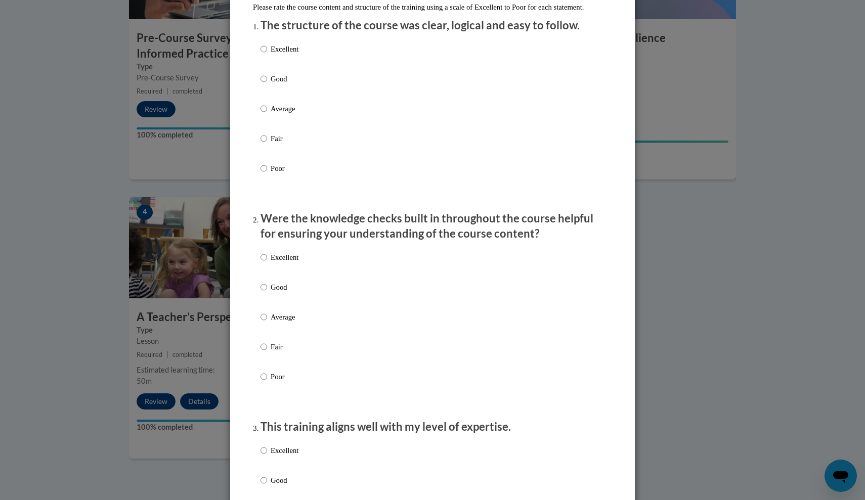
scroll to position [89, 0]
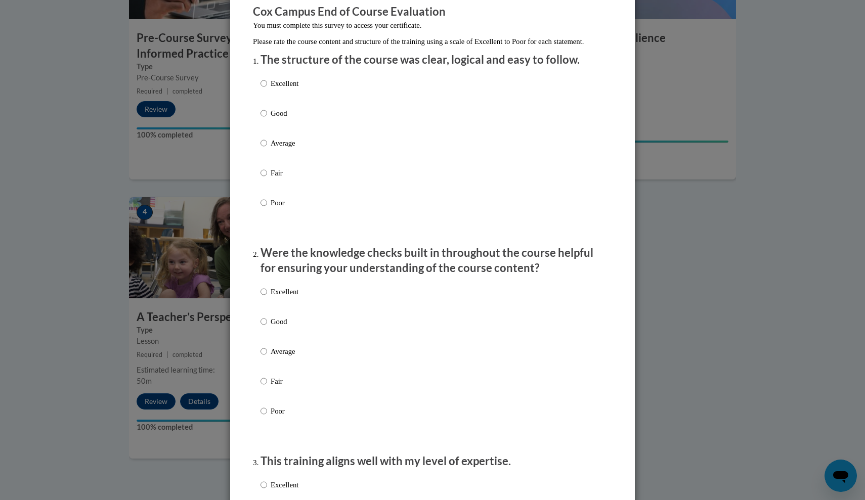
click at [265, 89] on input "Excellent" at bounding box center [264, 83] width 7 height 11
radio input "true"
click at [265, 307] on label "Excellent" at bounding box center [280, 299] width 38 height 27
click at [265, 297] on input "Excellent" at bounding box center [264, 291] width 7 height 11
radio input "true"
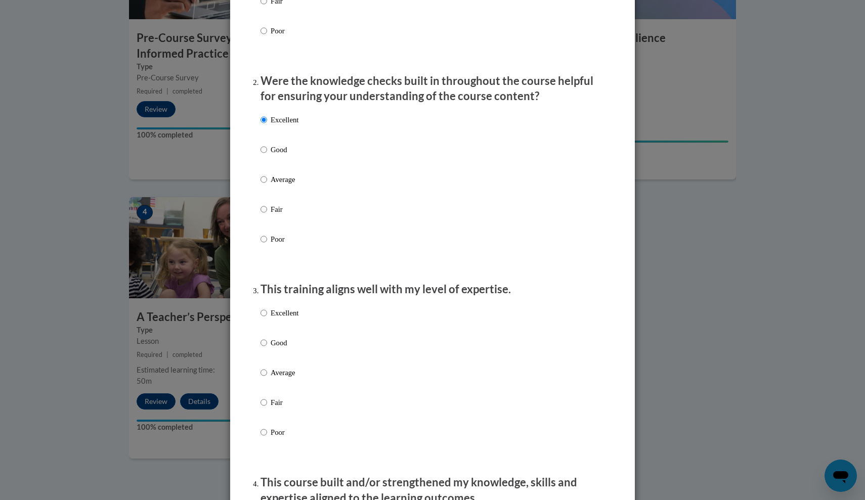
click at [264, 318] on input "Excellent" at bounding box center [264, 313] width 7 height 11
radio input "true"
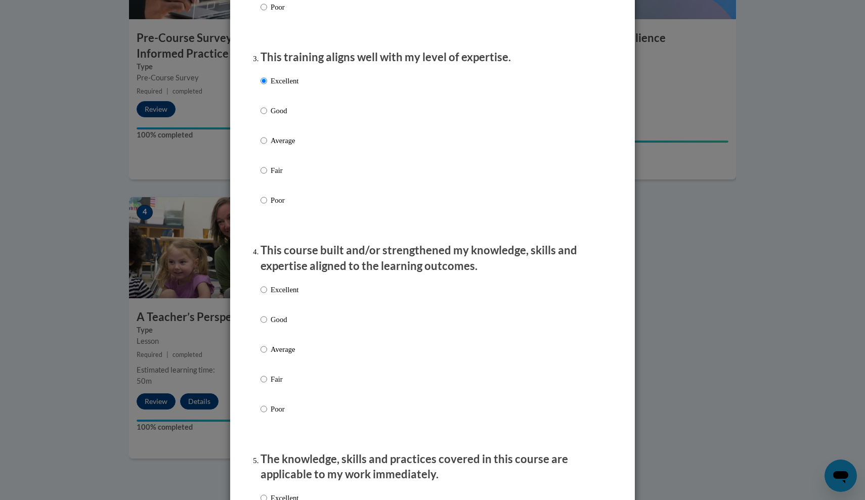
click at [264, 306] on label "Excellent" at bounding box center [280, 297] width 38 height 27
click at [264, 295] on input "Excellent" at bounding box center [264, 289] width 7 height 11
radio input "true"
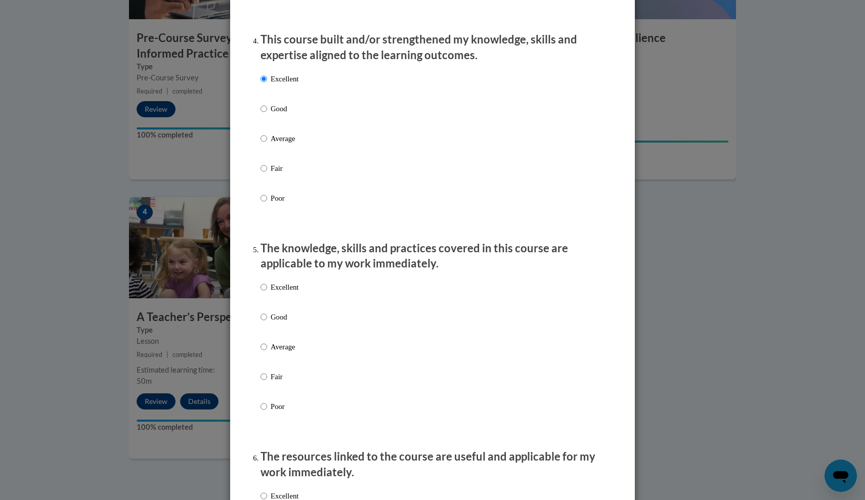
click at [265, 304] on label "Excellent" at bounding box center [280, 295] width 38 height 27
click at [265, 293] on input "Excellent" at bounding box center [264, 287] width 7 height 11
radio input "true"
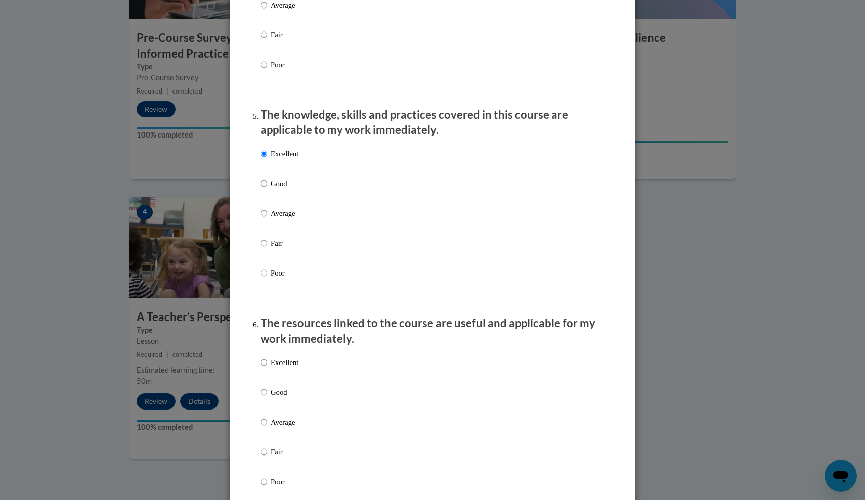
click at [258, 377] on ol "The structure of the course was clear, logical and easy to follow. Excellent Go…" at bounding box center [432, 264] width 359 height 1923
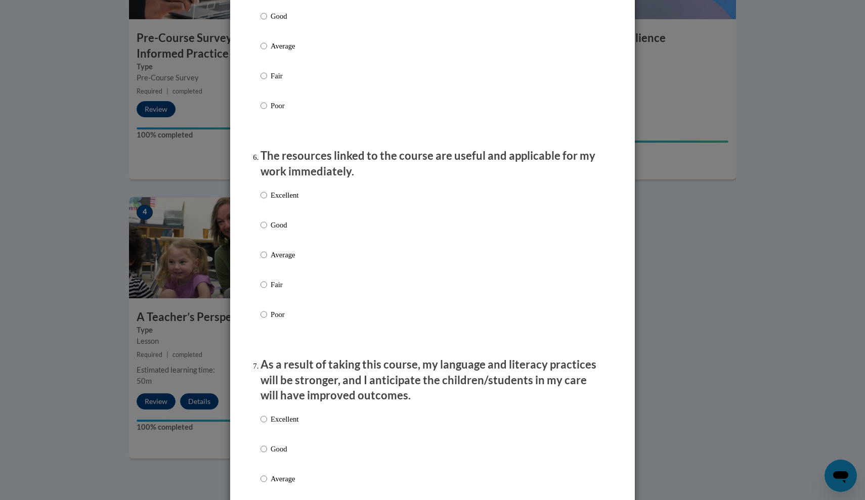
scroll to position [1057, 0]
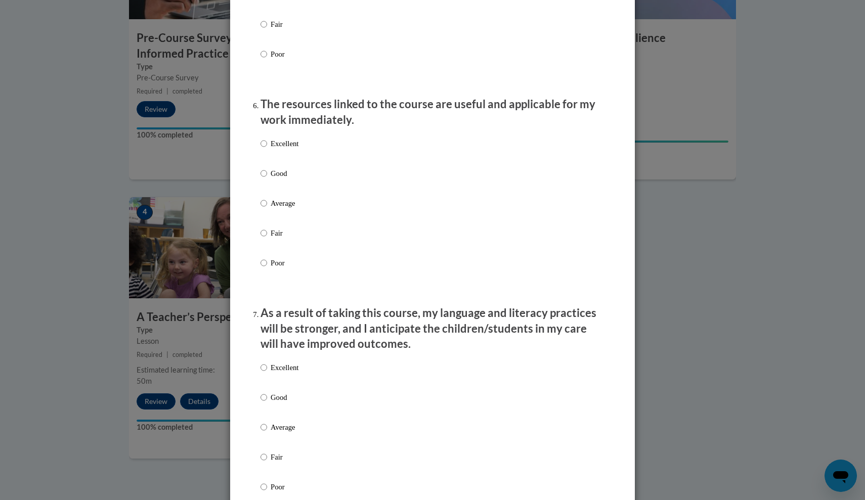
click at [264, 149] on input "Excellent" at bounding box center [264, 143] width 7 height 11
radio input "true"
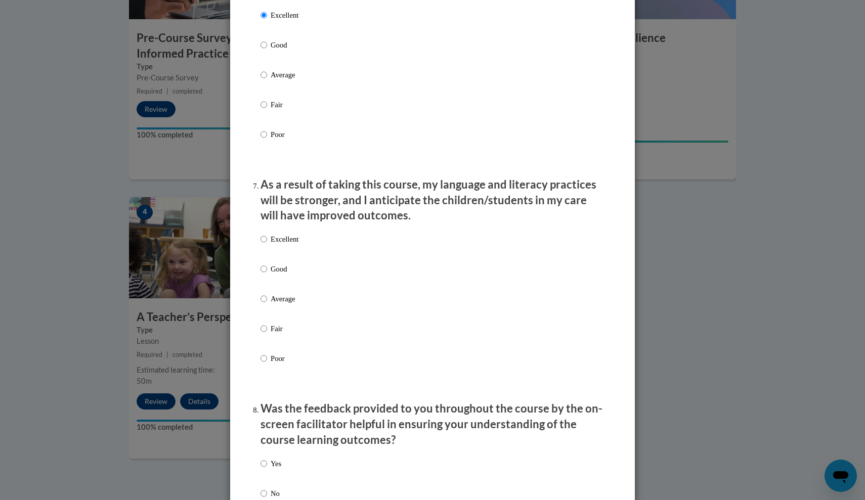
click at [264, 238] on input "Excellent" at bounding box center [264, 239] width 7 height 11
radio input "true"
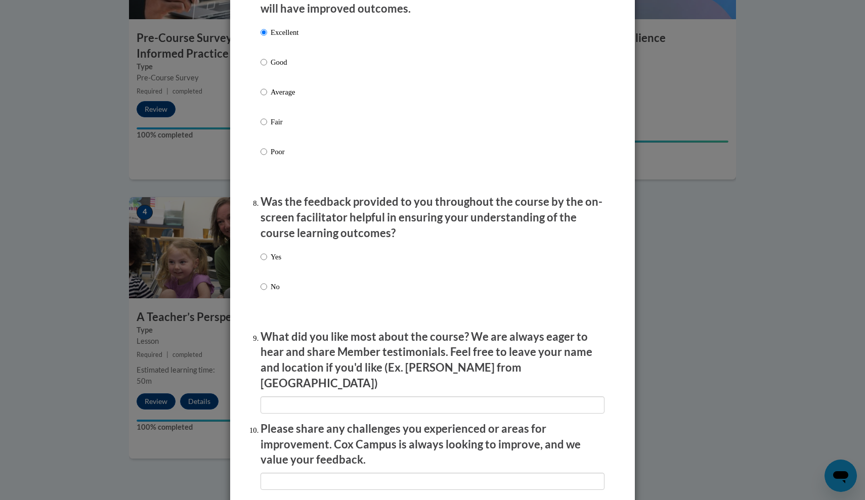
click at [261, 254] on input "Yes" at bounding box center [264, 256] width 7 height 11
radio input "true"
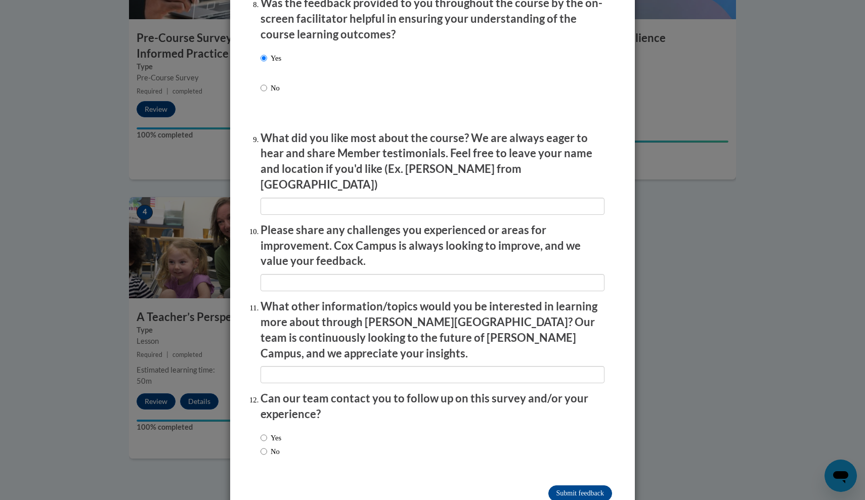
scroll to position [1590, 0]
click at [568, 487] on input "Submit feedback" at bounding box center [580, 495] width 64 height 16
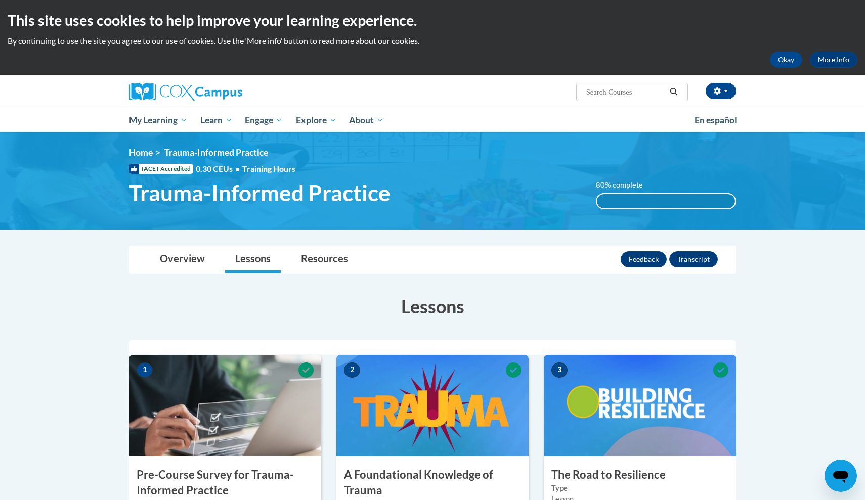
scroll to position [0, 0]
click at [774, 64] on button "Okay" at bounding box center [786, 60] width 32 height 16
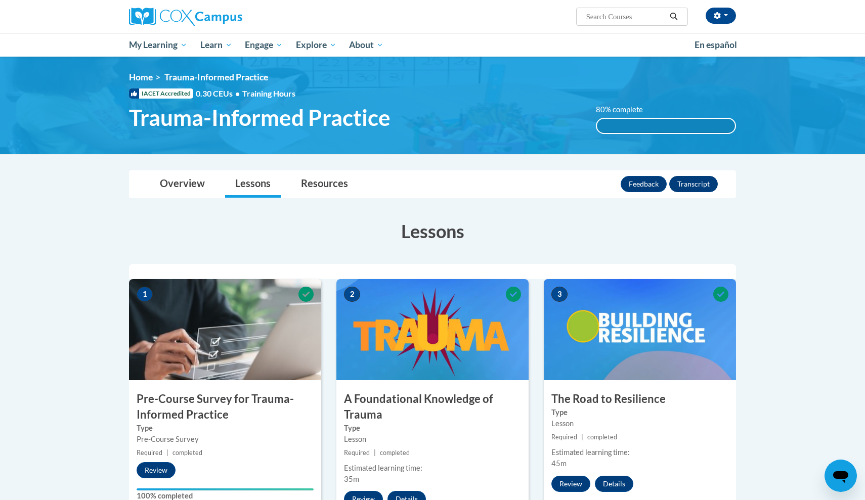
click at [696, 182] on button "Transcript" at bounding box center [693, 184] width 49 height 16
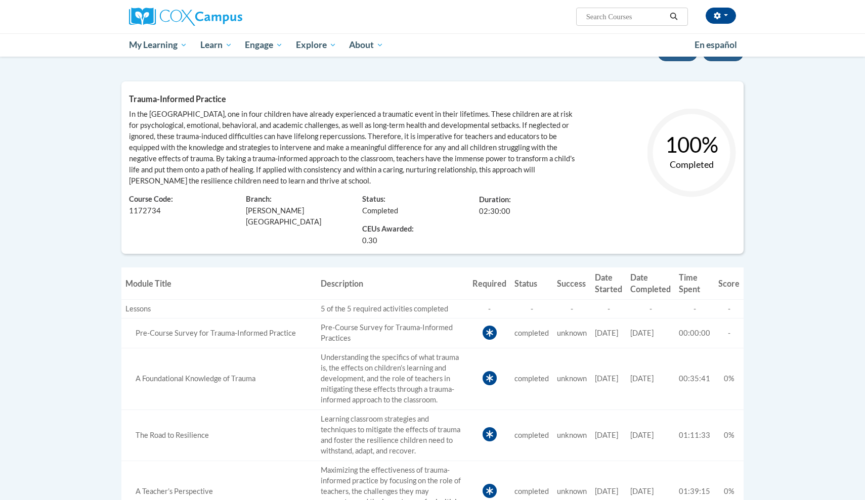
scroll to position [108, 0]
click at [541, 204] on div "Duration: 02:30:00" at bounding box center [529, 200] width 117 height 30
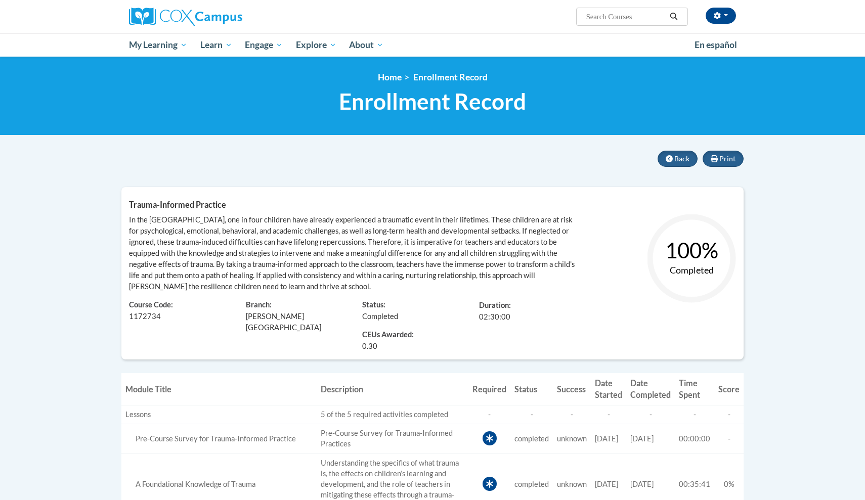
scroll to position [0, 0]
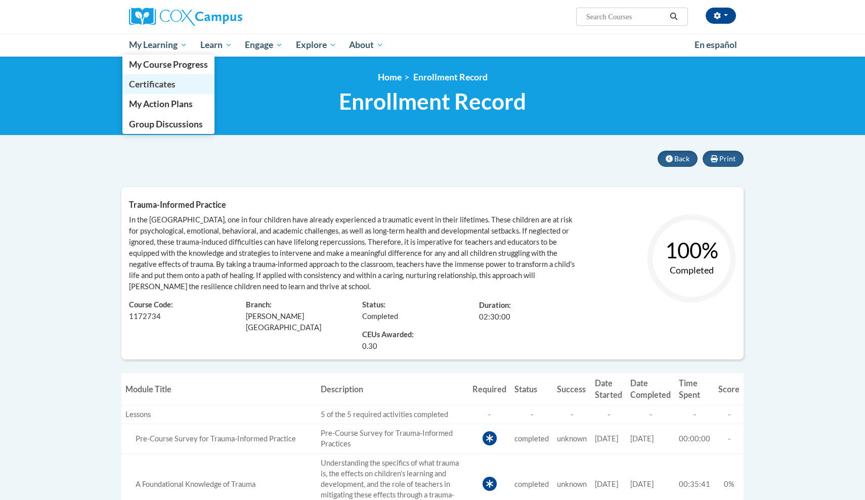
click at [148, 83] on span "Certificates" at bounding box center [152, 84] width 47 height 11
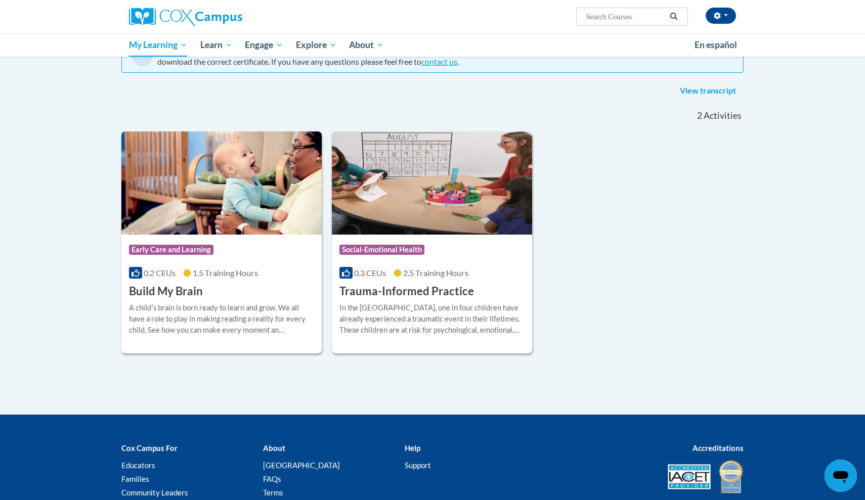
scroll to position [115, 0]
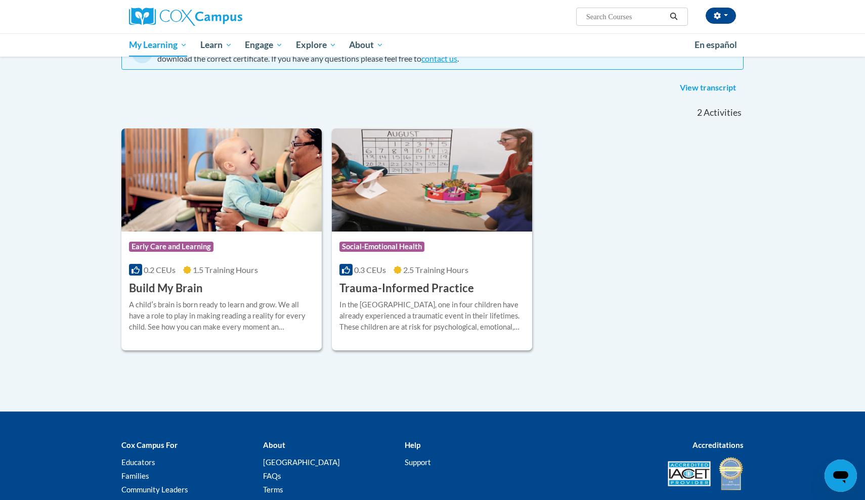
click at [405, 294] on h3 "Trauma-Informed Practice" at bounding box center [406, 289] width 135 height 16
